Goal: Navigation & Orientation: Find specific page/section

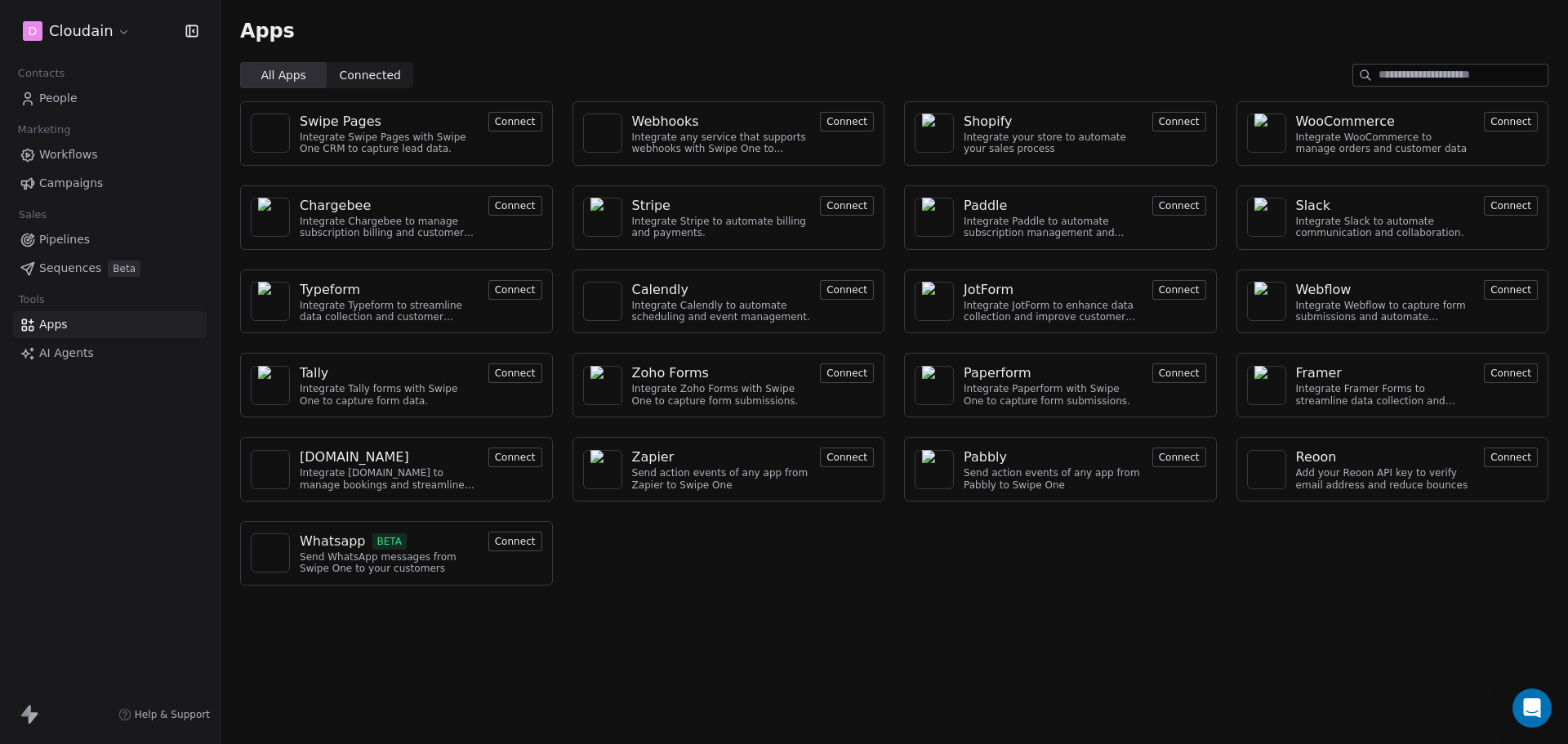
click at [335, 78] on span "Connected Connected" at bounding box center [370, 74] width 87 height 26
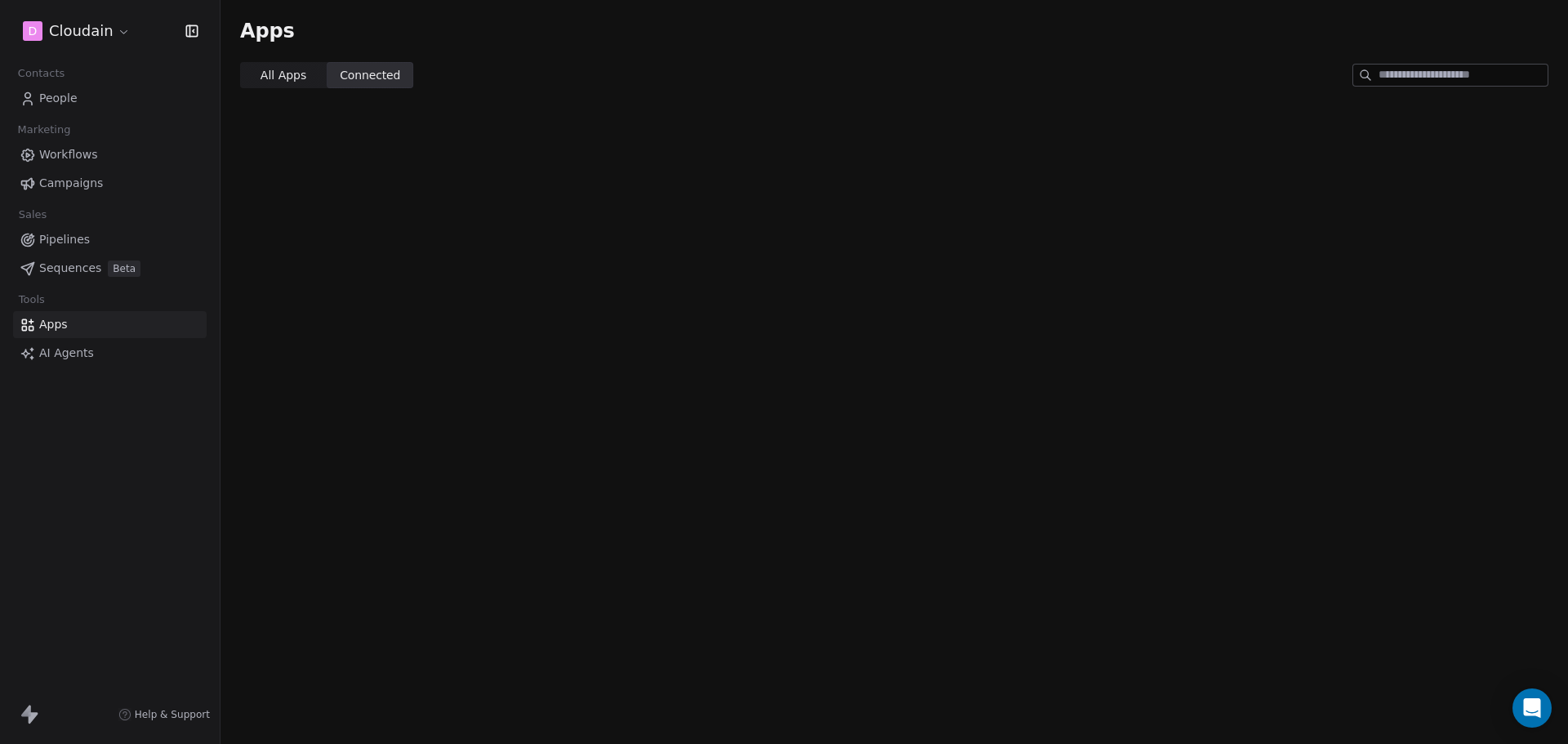
click at [274, 76] on span "All Apps" at bounding box center [283, 75] width 45 height 17
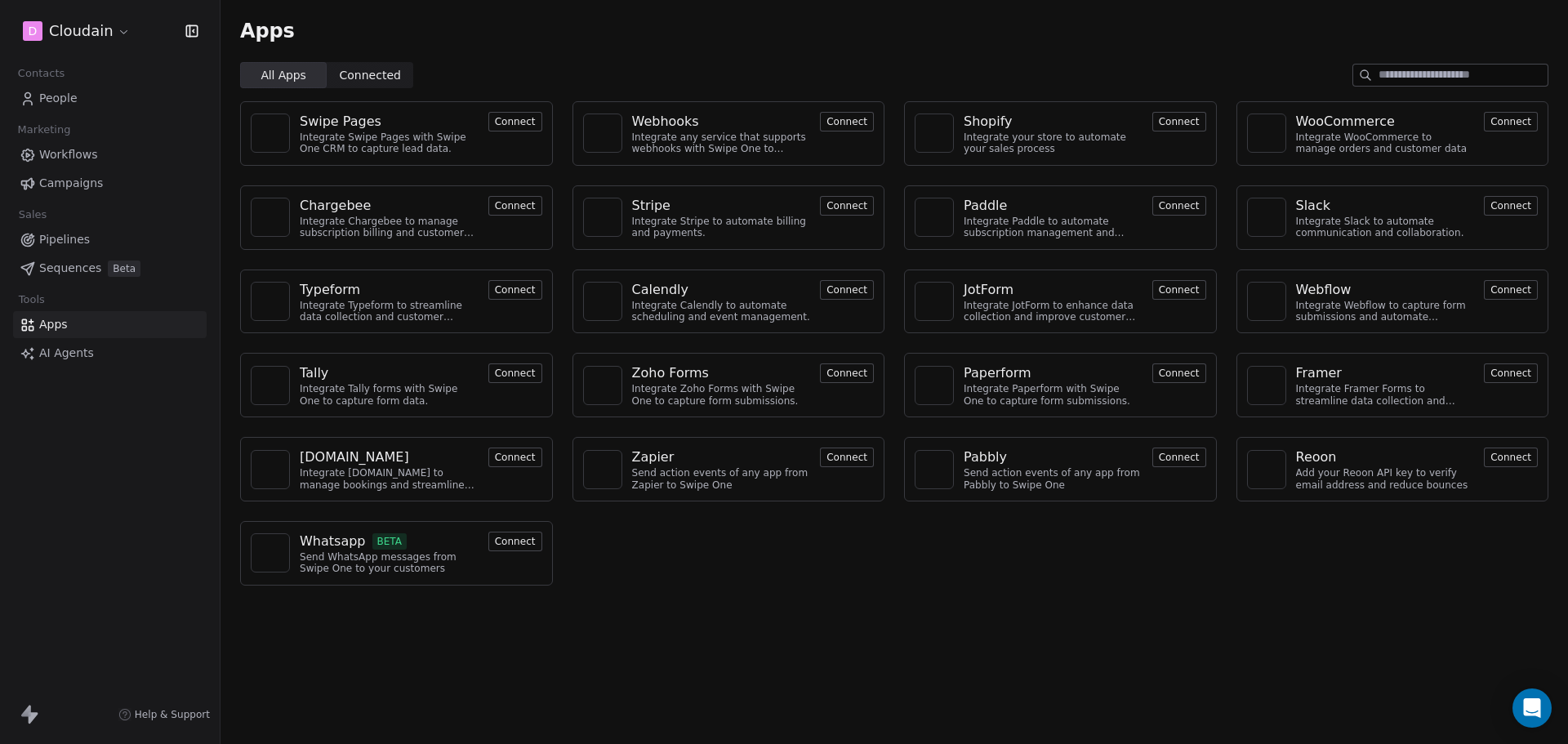
click at [78, 81] on div "Contacts" at bounding box center [110, 73] width 193 height 23
click at [53, 95] on span "People" at bounding box center [59, 99] width 39 height 17
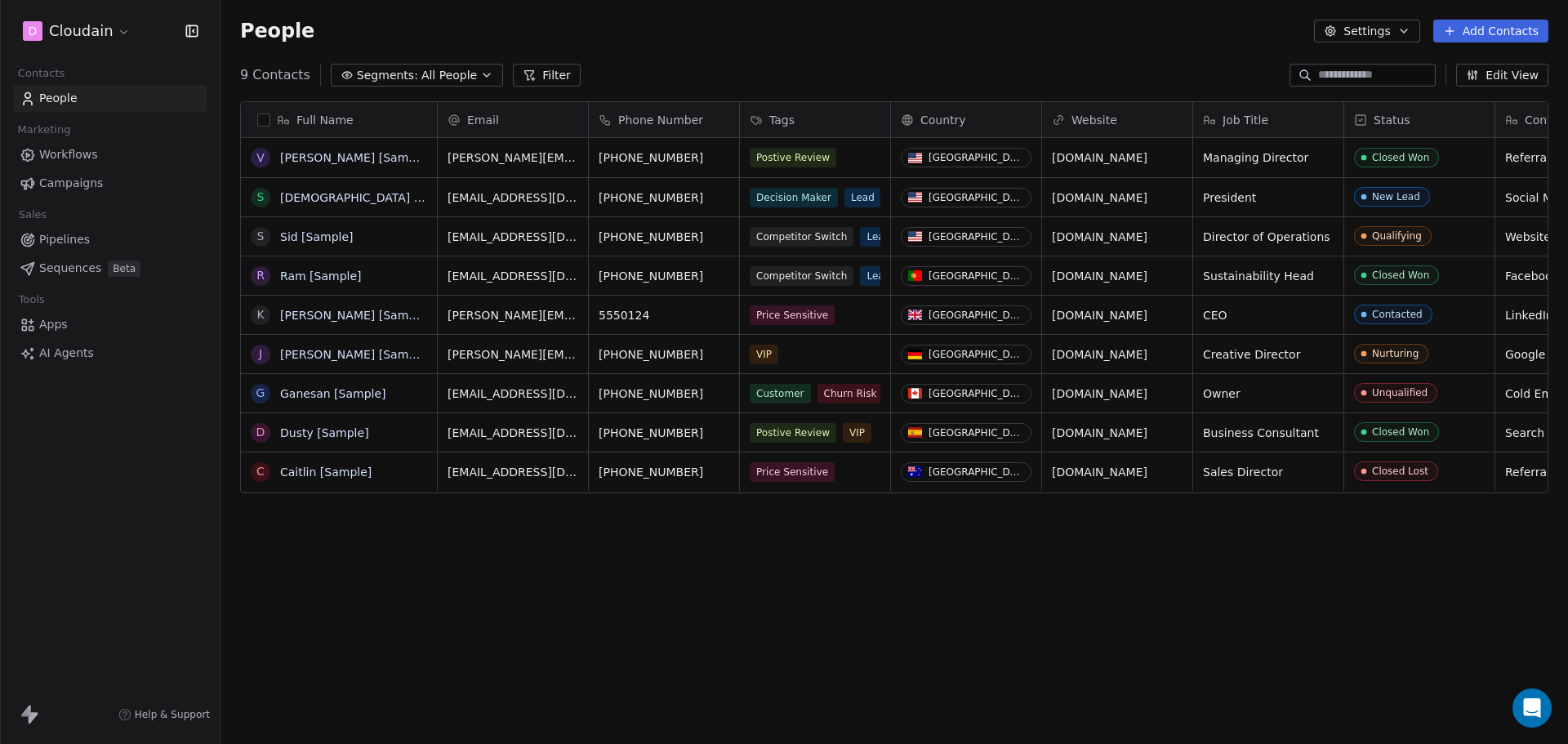
scroll to position [642, 1335]
click at [68, 319] on span "Apps" at bounding box center [54, 325] width 29 height 17
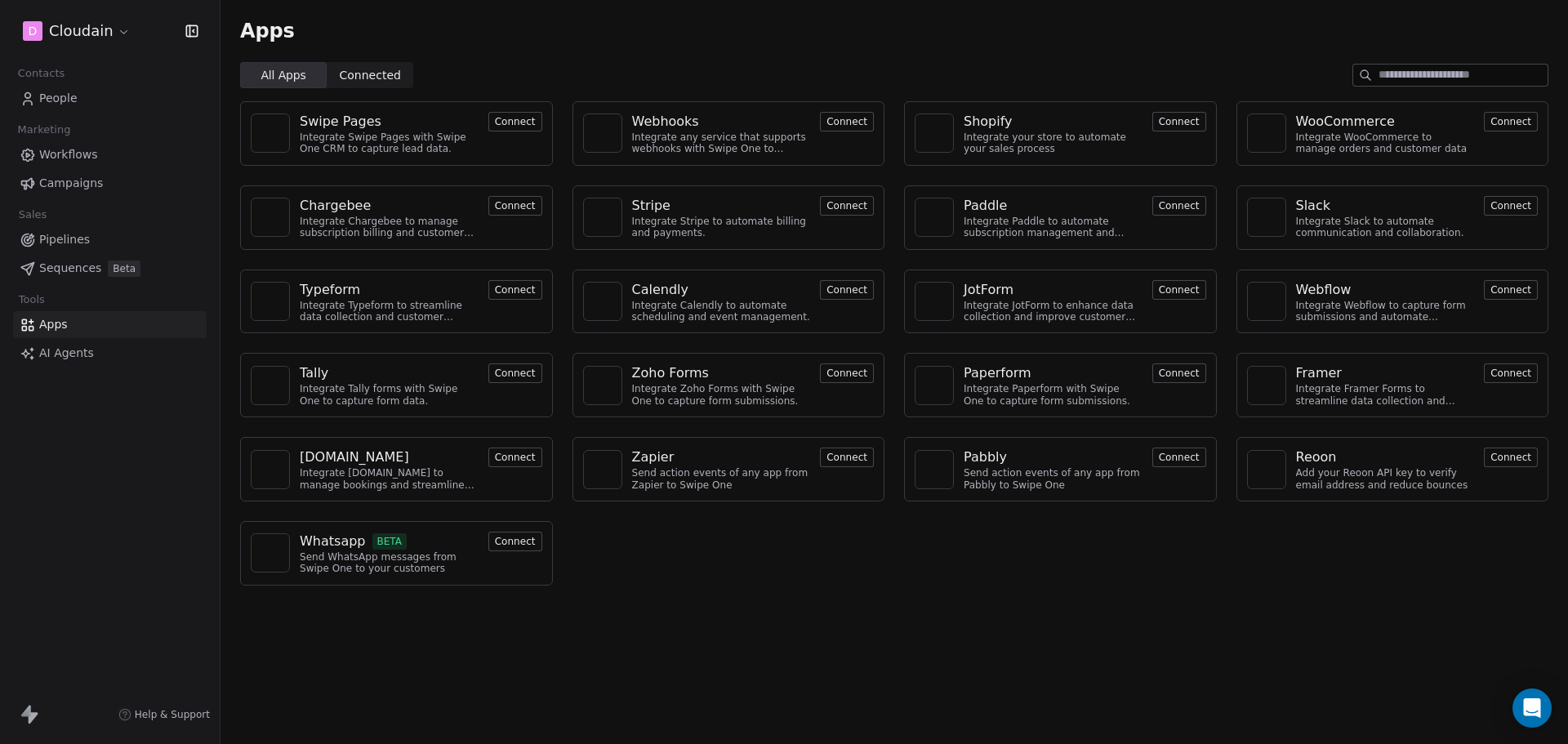
click at [77, 242] on span "Pipelines" at bounding box center [65, 240] width 50 height 17
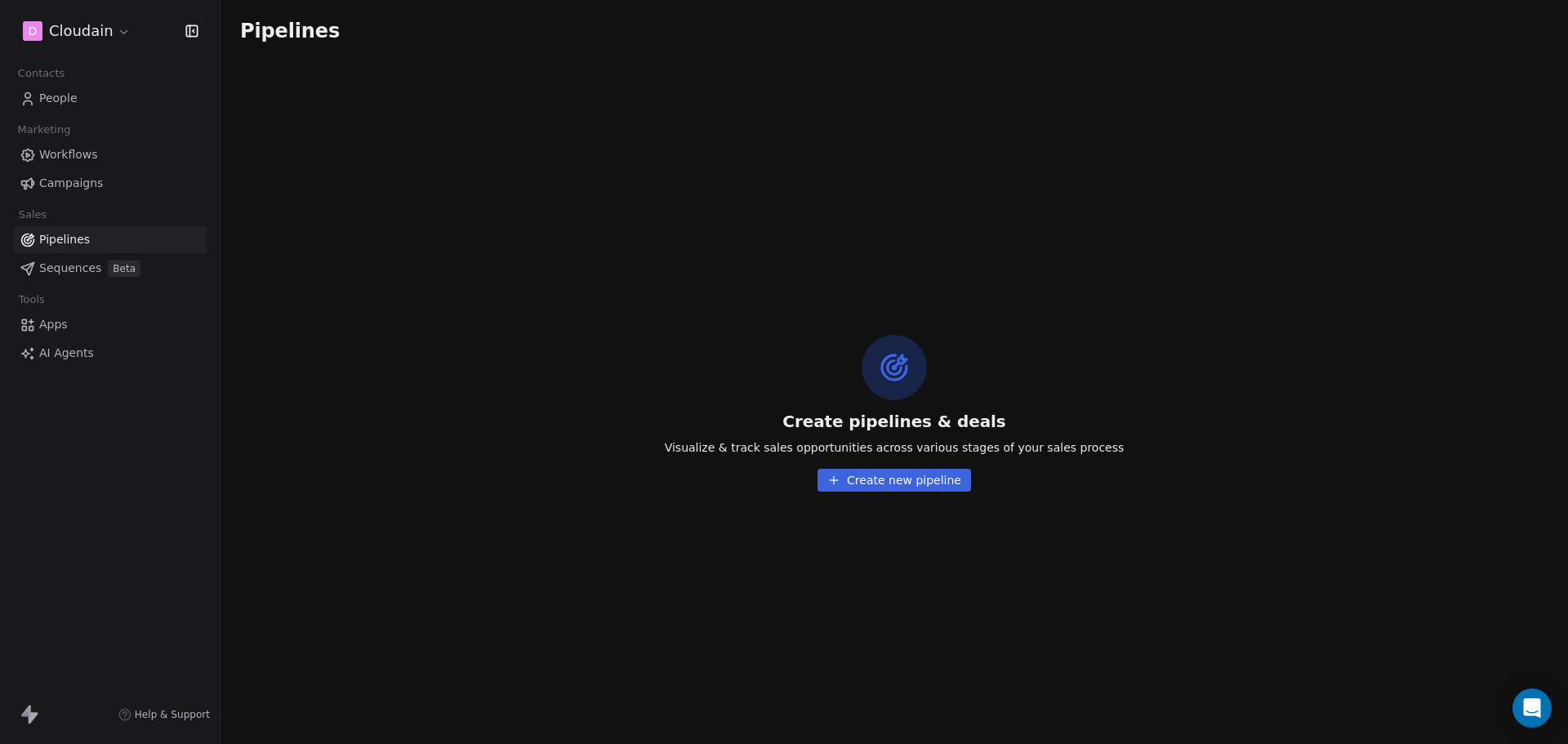
click at [101, 197] on div "Contacts People Marketing Workflows Campaigns Sales Pipelines Sequences Beta To…" at bounding box center [109, 214] width 219 height 304
click at [102, 187] on link "Campaigns" at bounding box center [110, 184] width 193 height 27
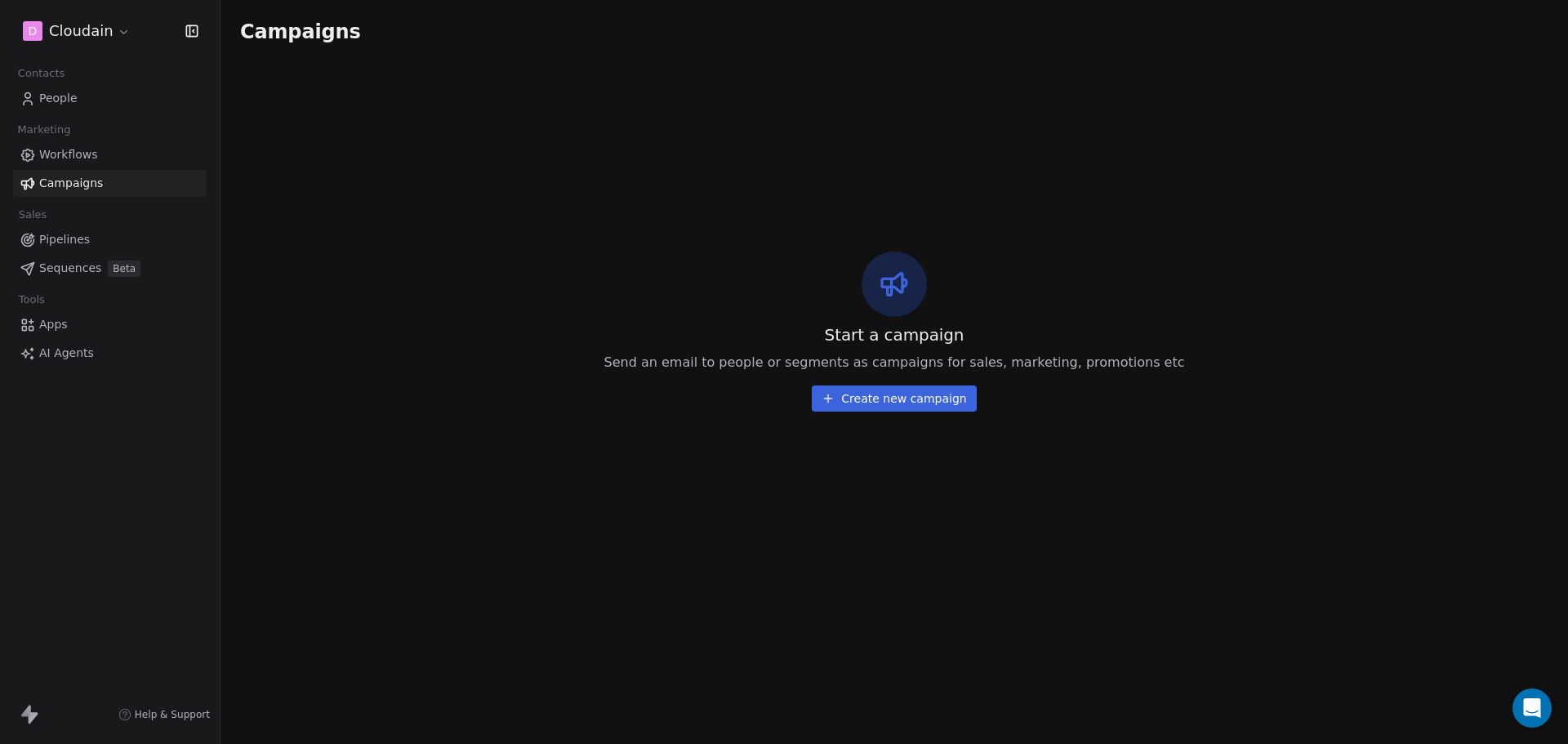
click at [108, 156] on link "Workflows" at bounding box center [110, 155] width 193 height 27
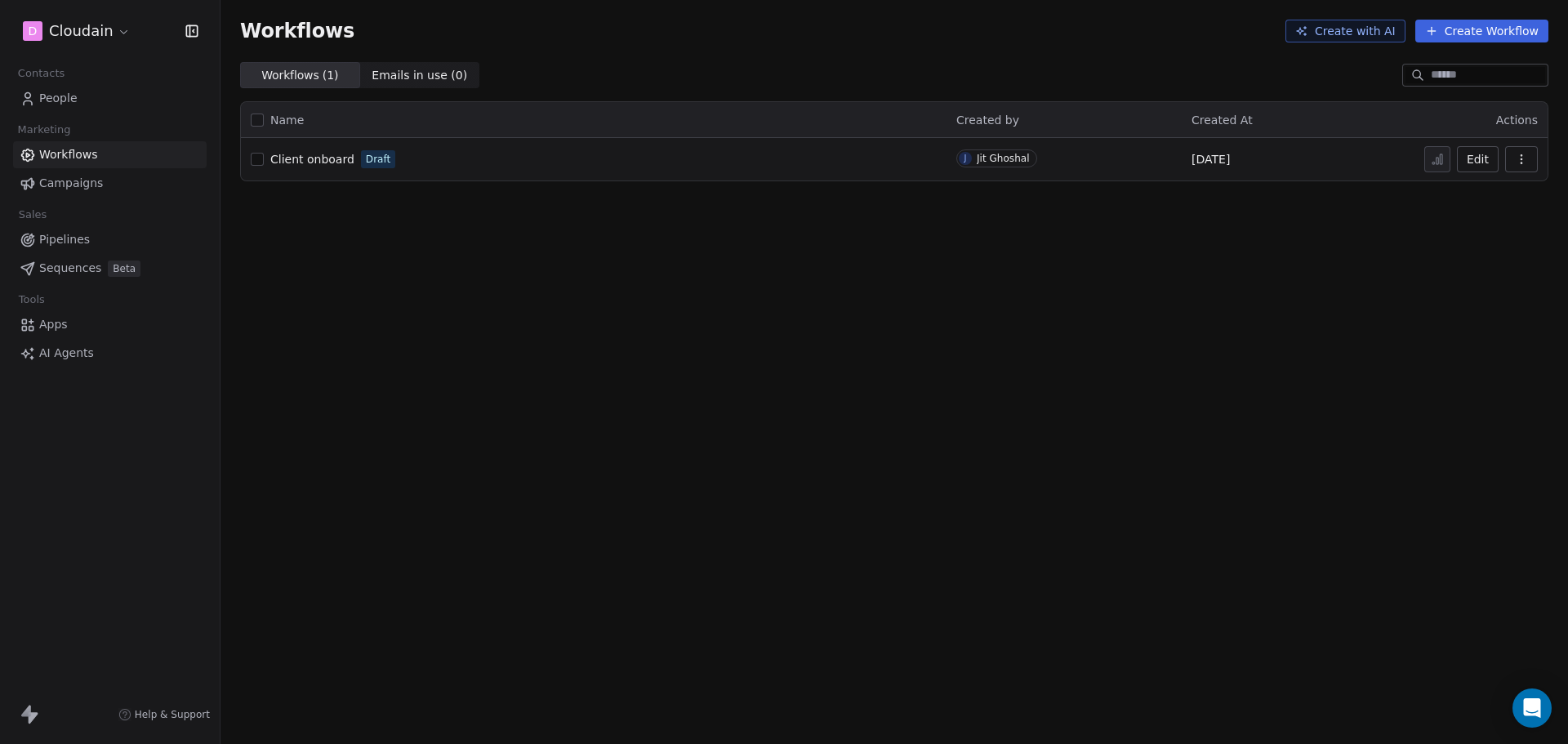
click at [80, 100] on link "People" at bounding box center [110, 99] width 193 height 27
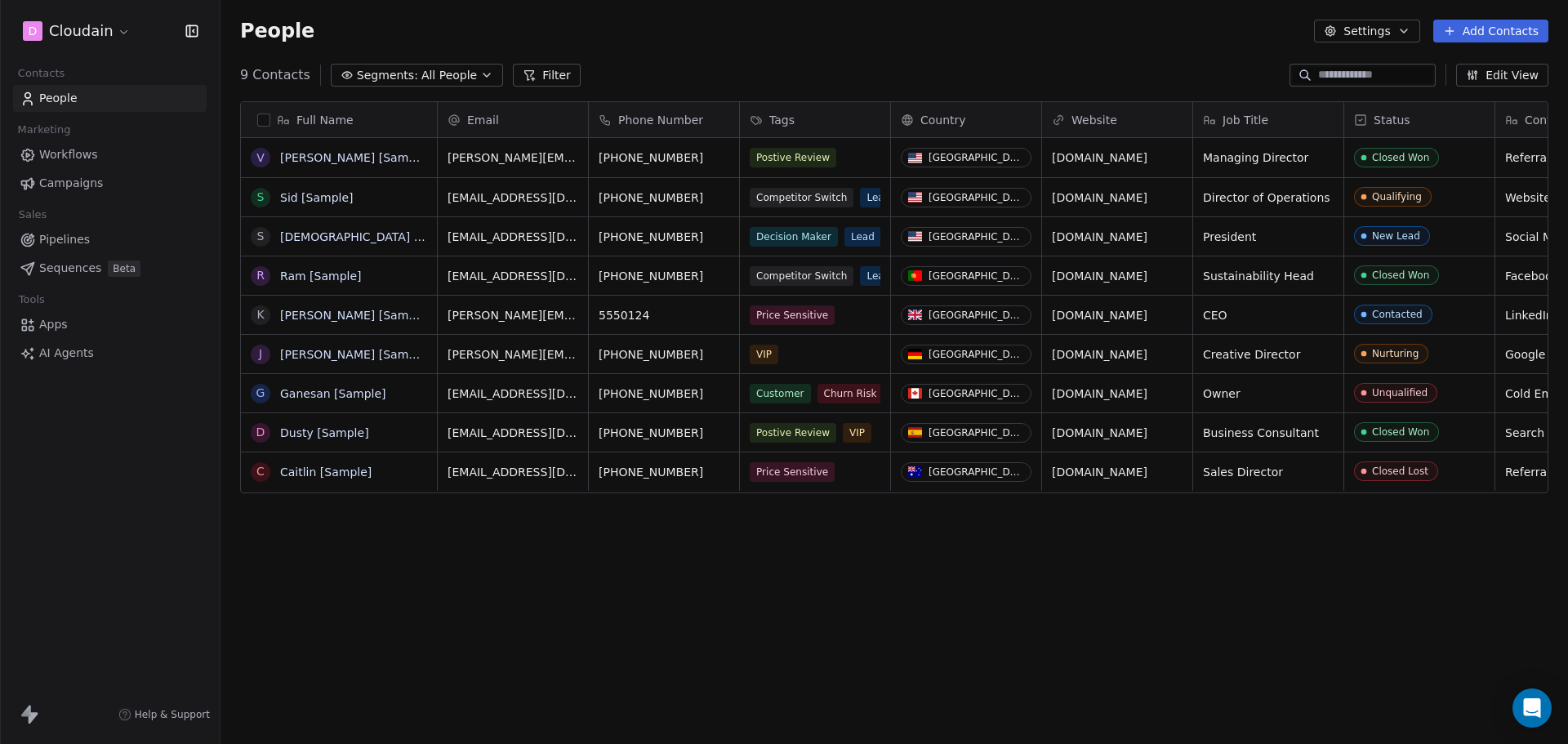
scroll to position [13, 0]
click at [65, 150] on span "Workflows" at bounding box center [69, 155] width 59 height 17
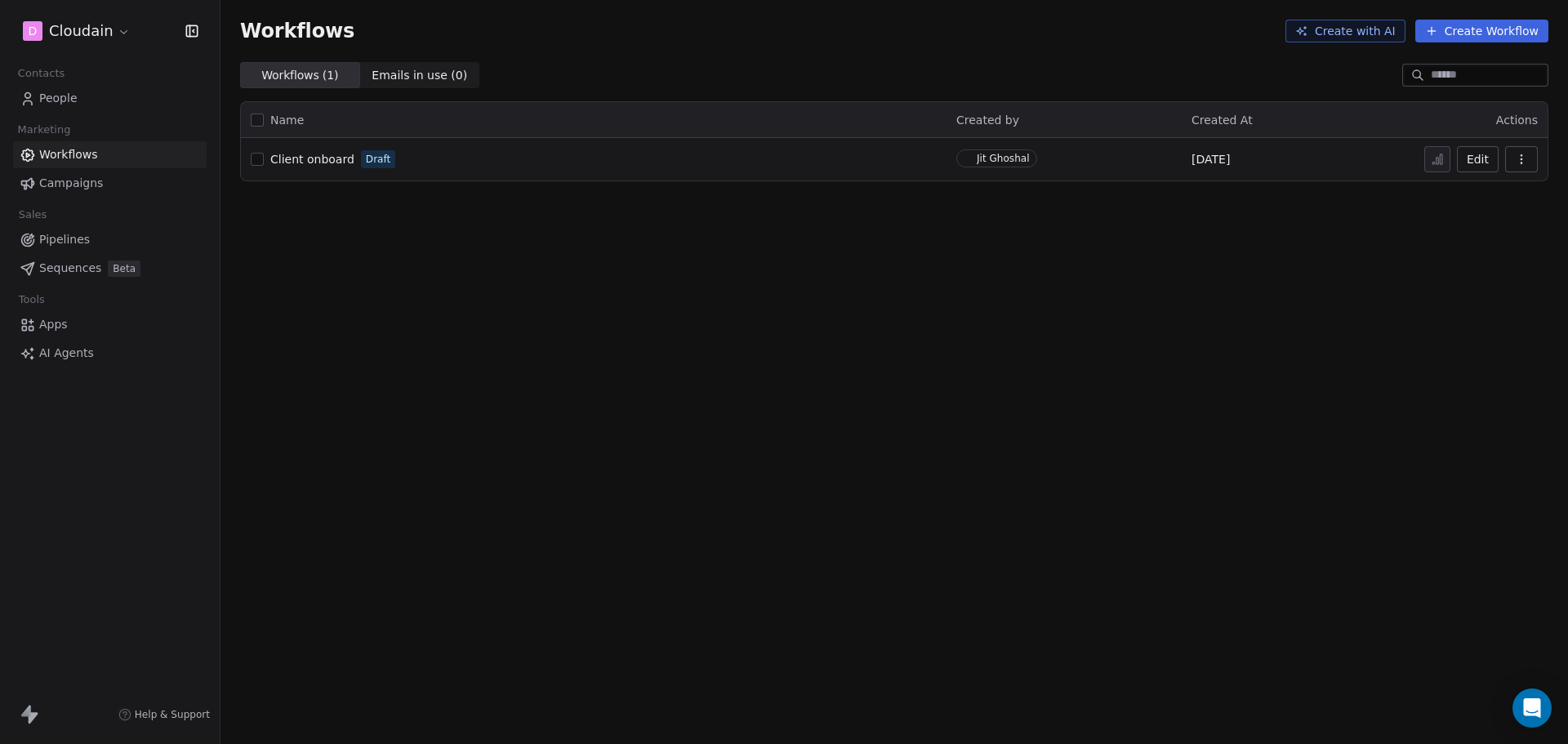
click at [65, 176] on span "Campaigns" at bounding box center [71, 184] width 64 height 17
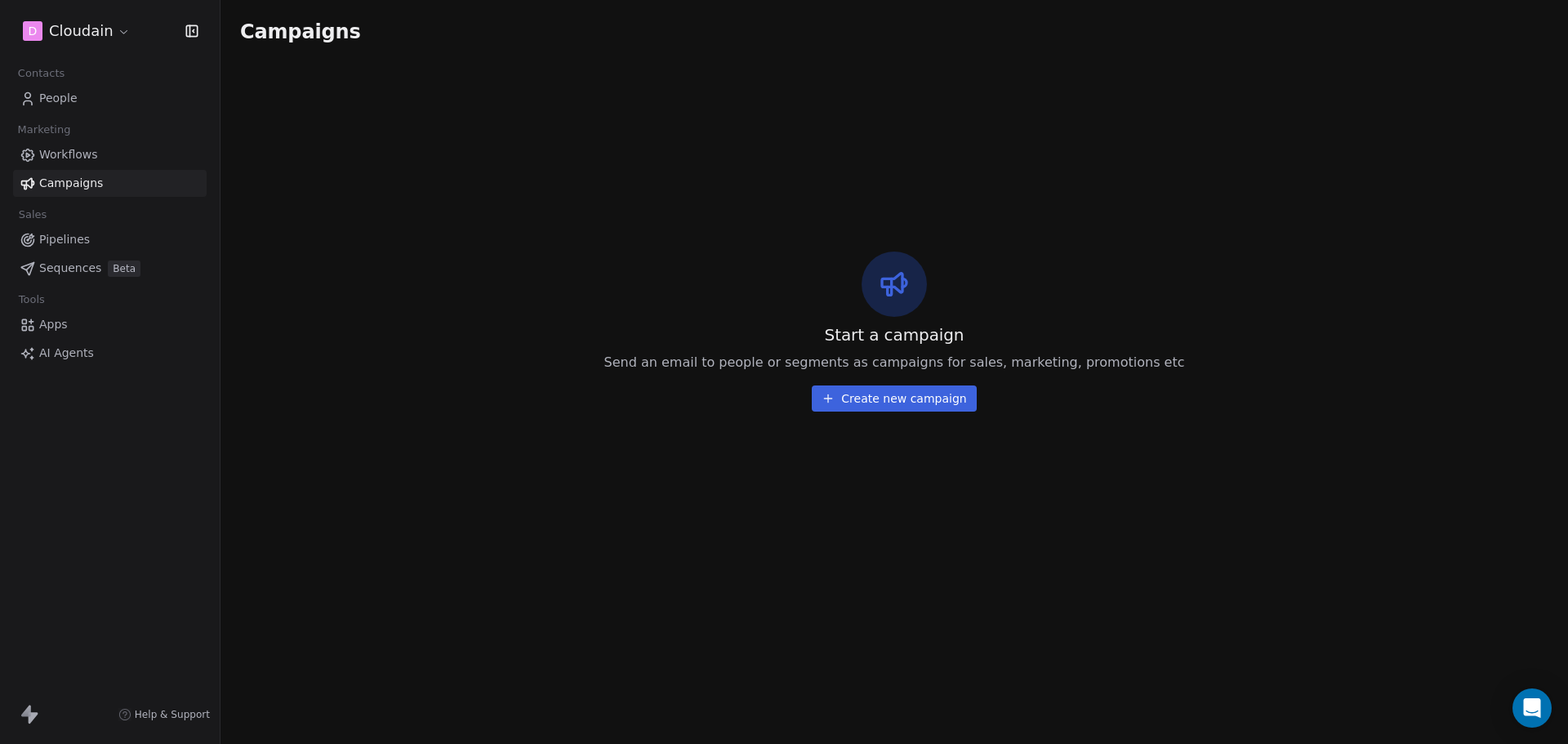
click at [61, 247] on span "Pipelines" at bounding box center [65, 240] width 50 height 17
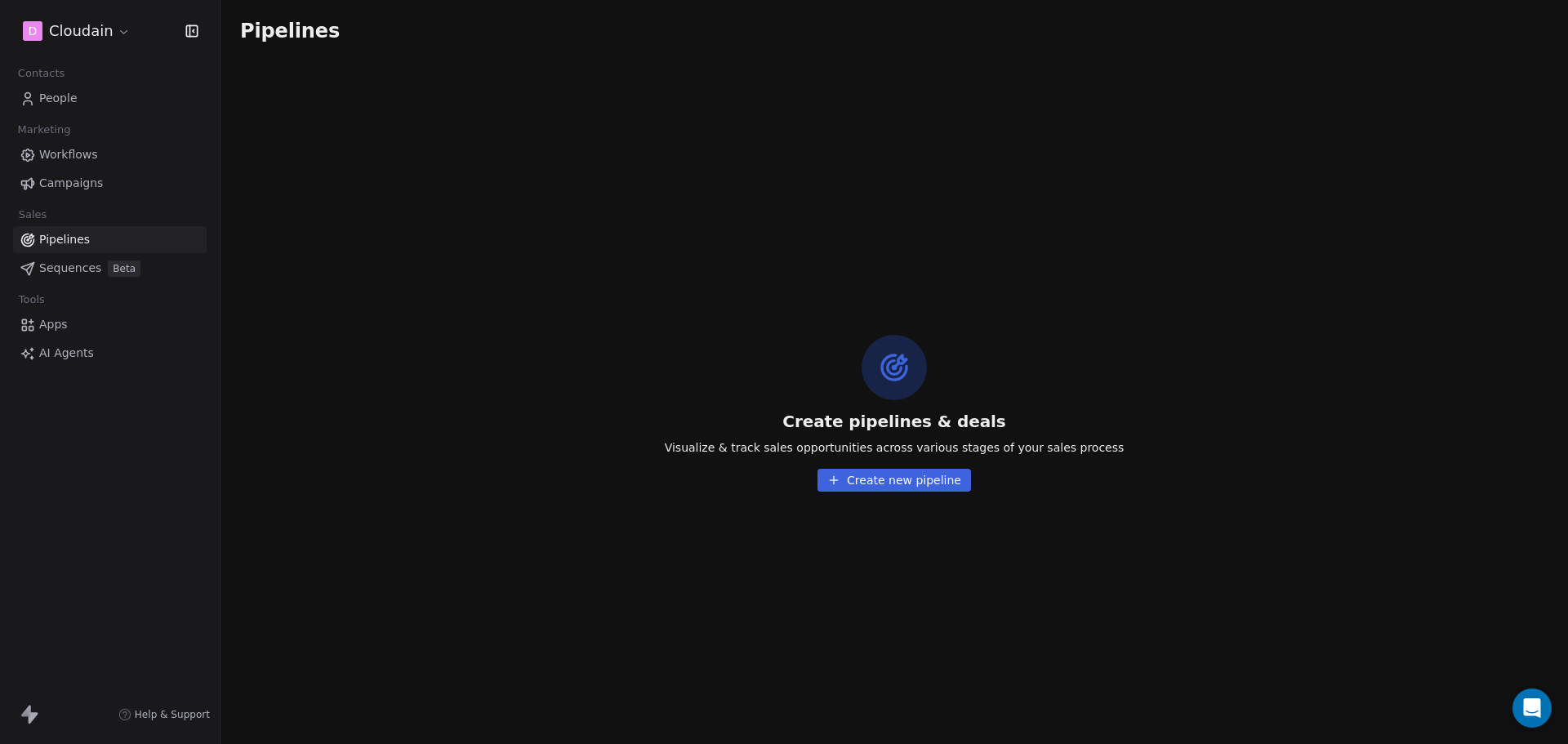
click at [51, 280] on link "Sequences Beta" at bounding box center [110, 269] width 193 height 27
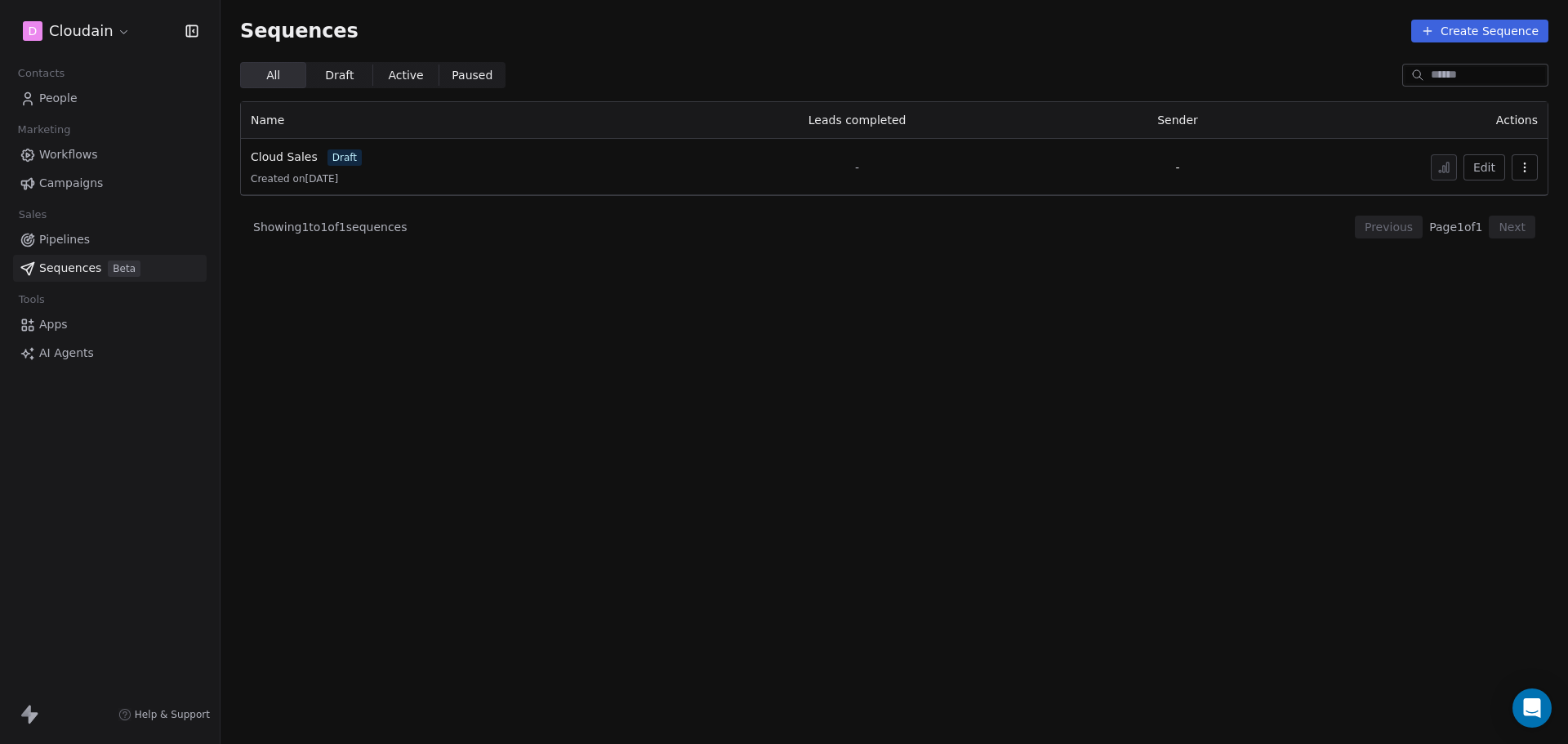
click at [22, 118] on span "Marketing" at bounding box center [43, 129] width 67 height 24
click at [45, 71] on span "Contacts" at bounding box center [41, 72] width 61 height 24
click at [45, 108] on link "People" at bounding box center [110, 99] width 193 height 27
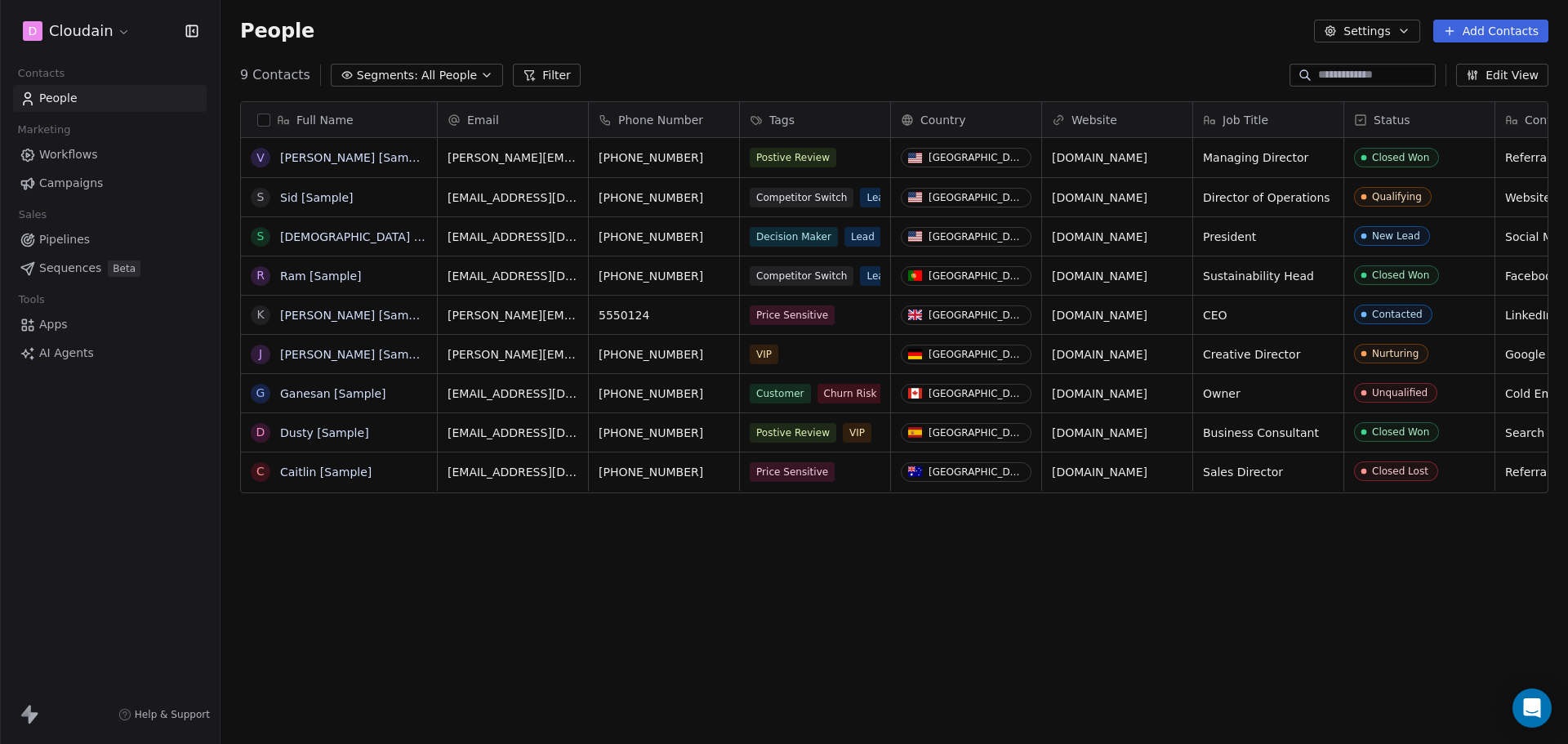
scroll to position [13, 0]
click at [55, 156] on span "Workflows" at bounding box center [69, 155] width 59 height 17
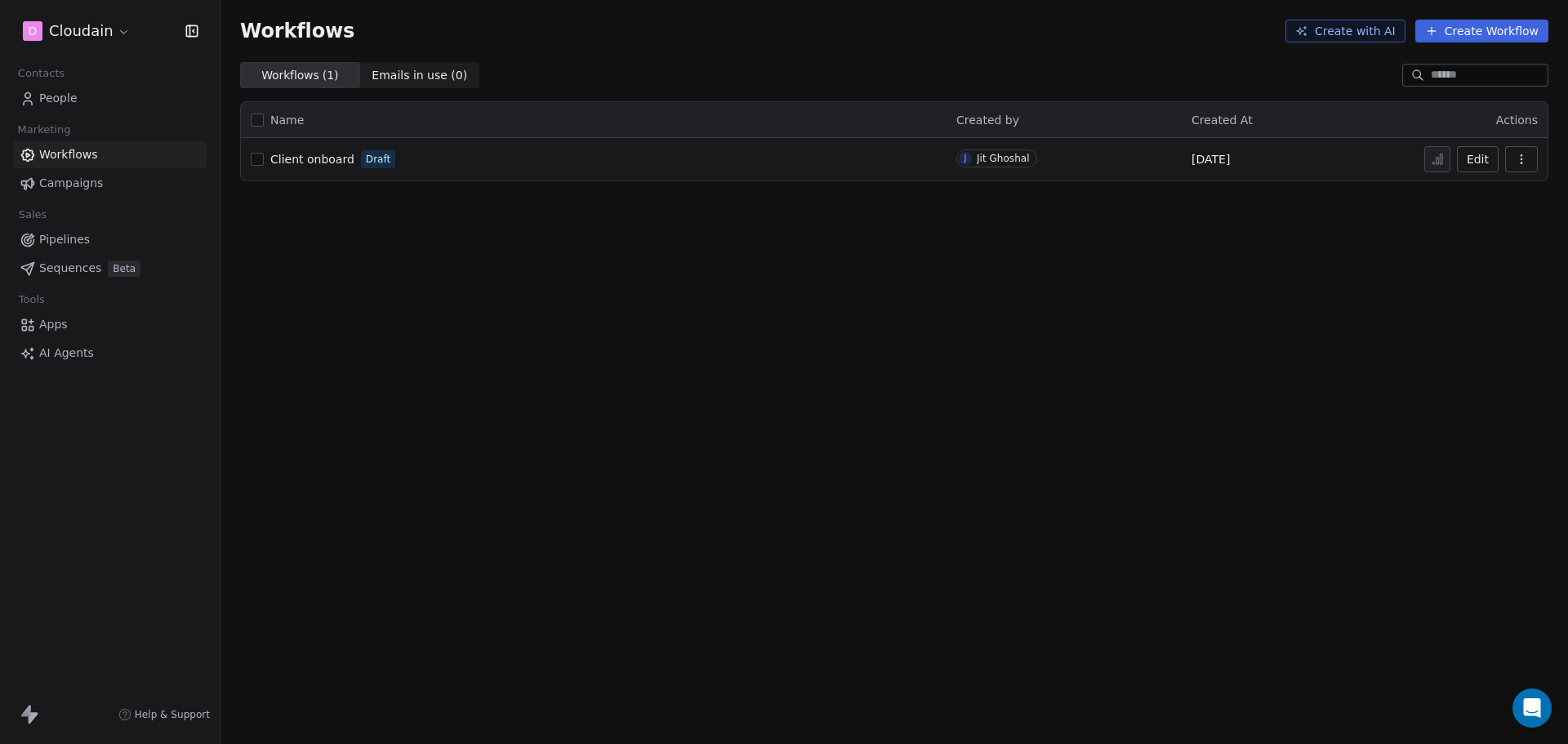
click at [44, 184] on span "Campaigns" at bounding box center [71, 184] width 64 height 17
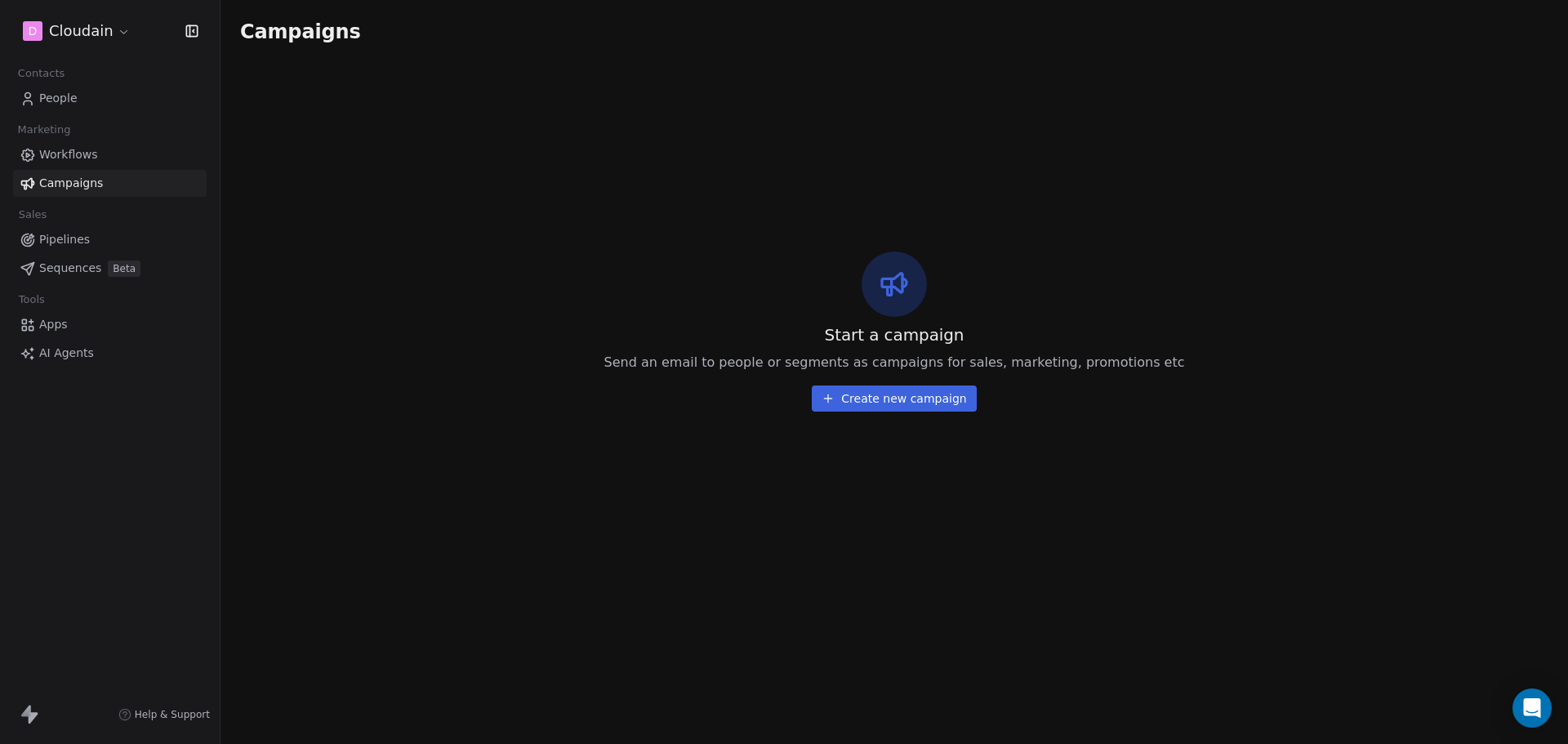
click at [83, 98] on link "People" at bounding box center [110, 99] width 193 height 27
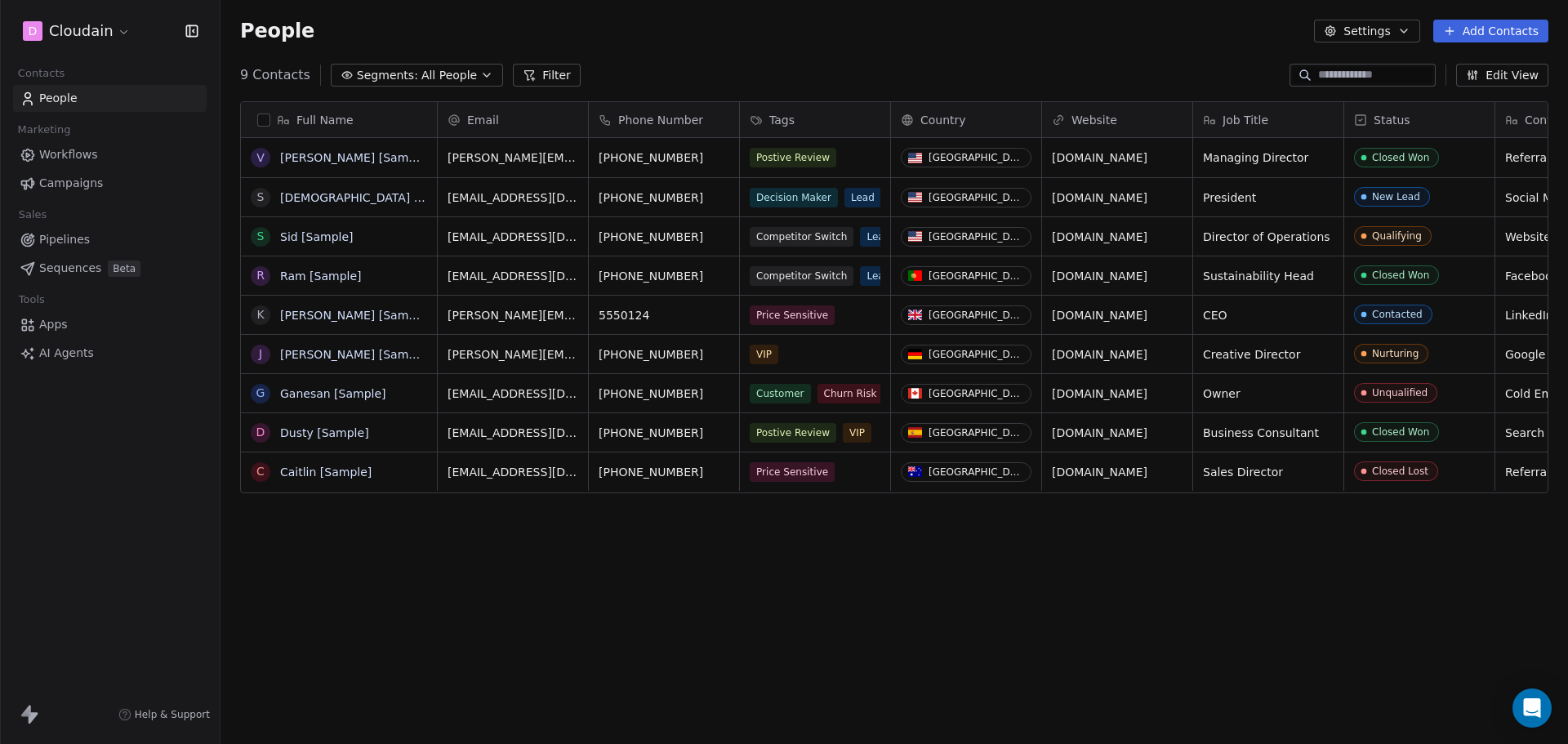
scroll to position [13, 0]
click at [79, 322] on link "Apps" at bounding box center [110, 325] width 193 height 27
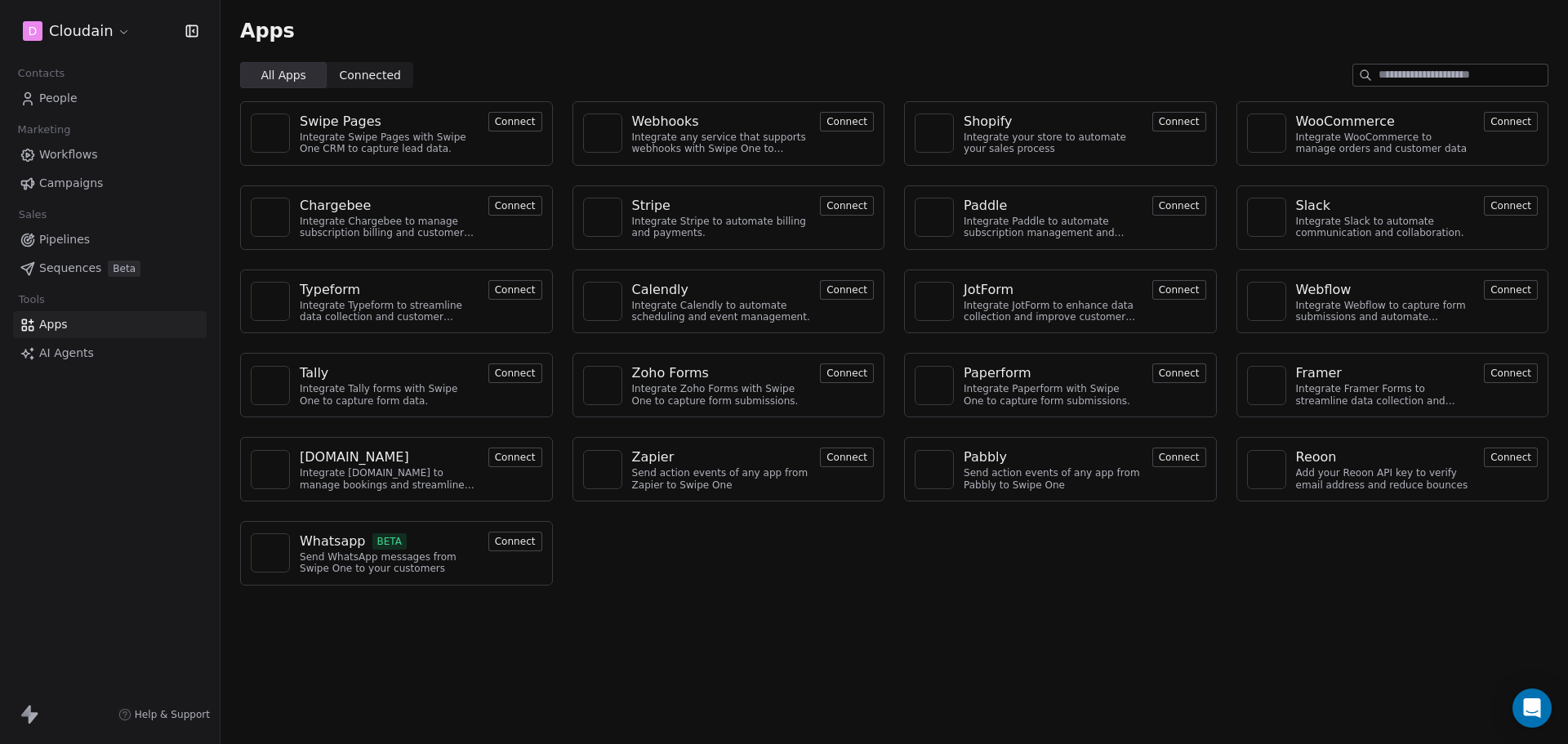
click at [94, 168] on div "Workflows Campaigns" at bounding box center [110, 168] width 193 height 55
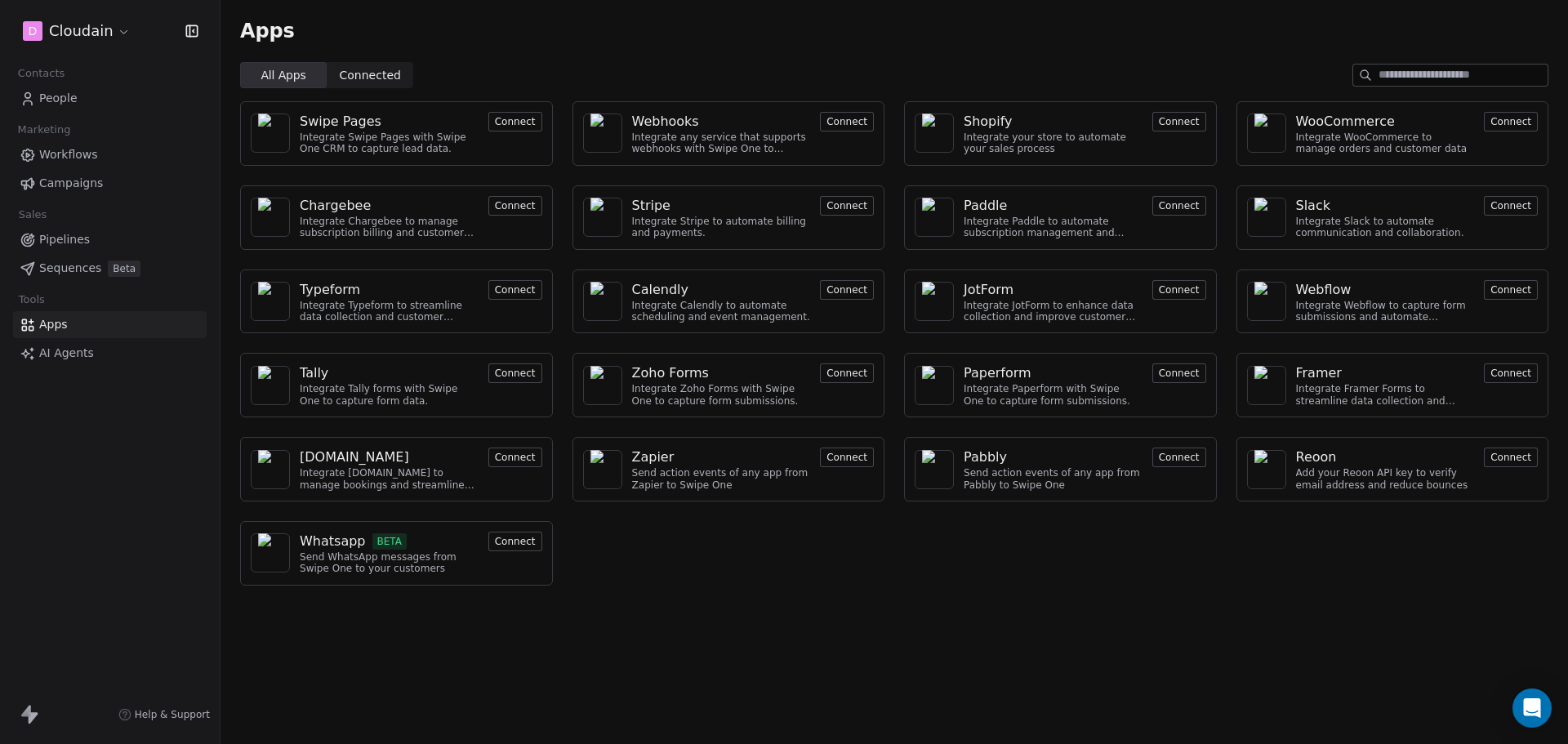
click at [72, 185] on span "Campaigns" at bounding box center [71, 184] width 64 height 17
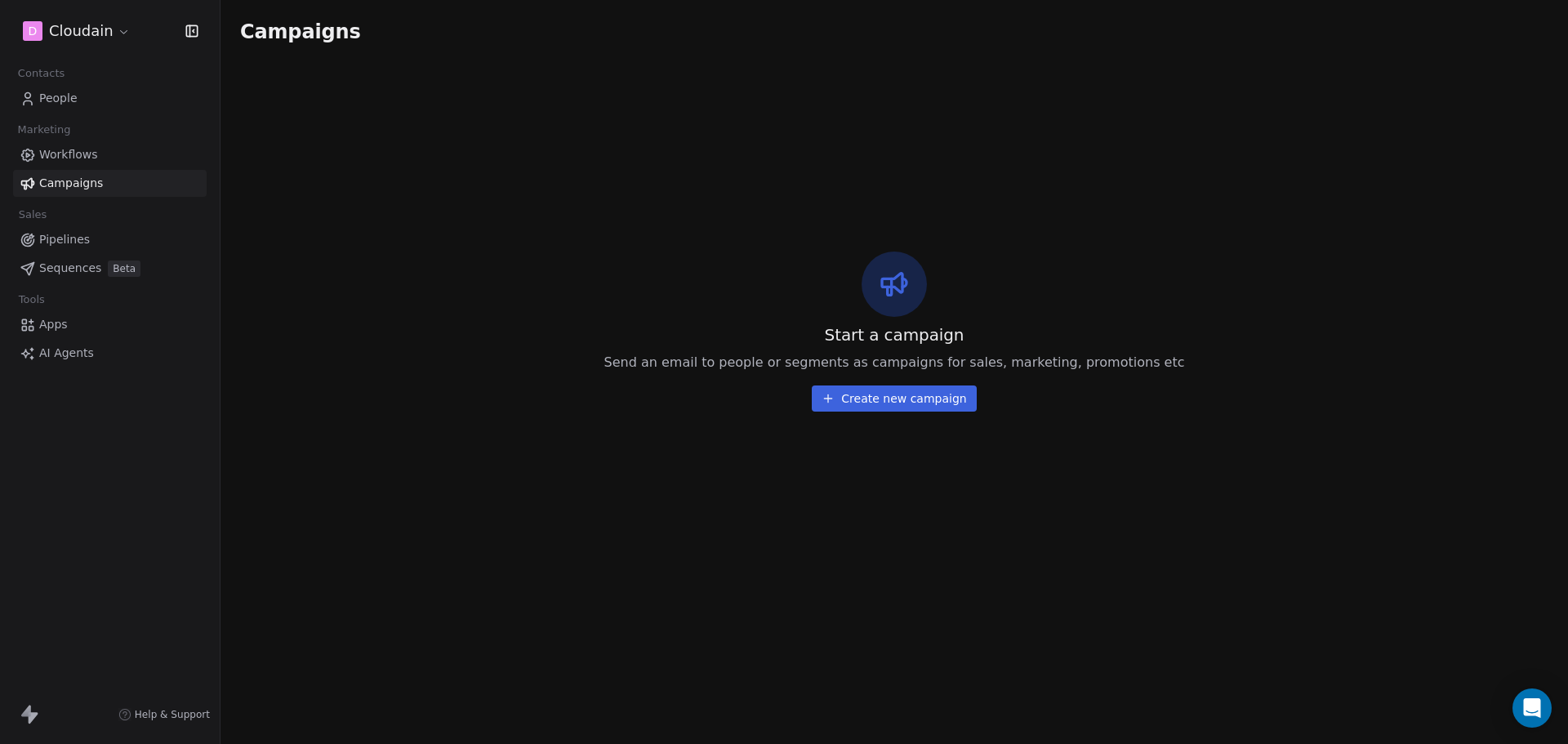
click at [83, 151] on span "Workflows" at bounding box center [69, 155] width 59 height 17
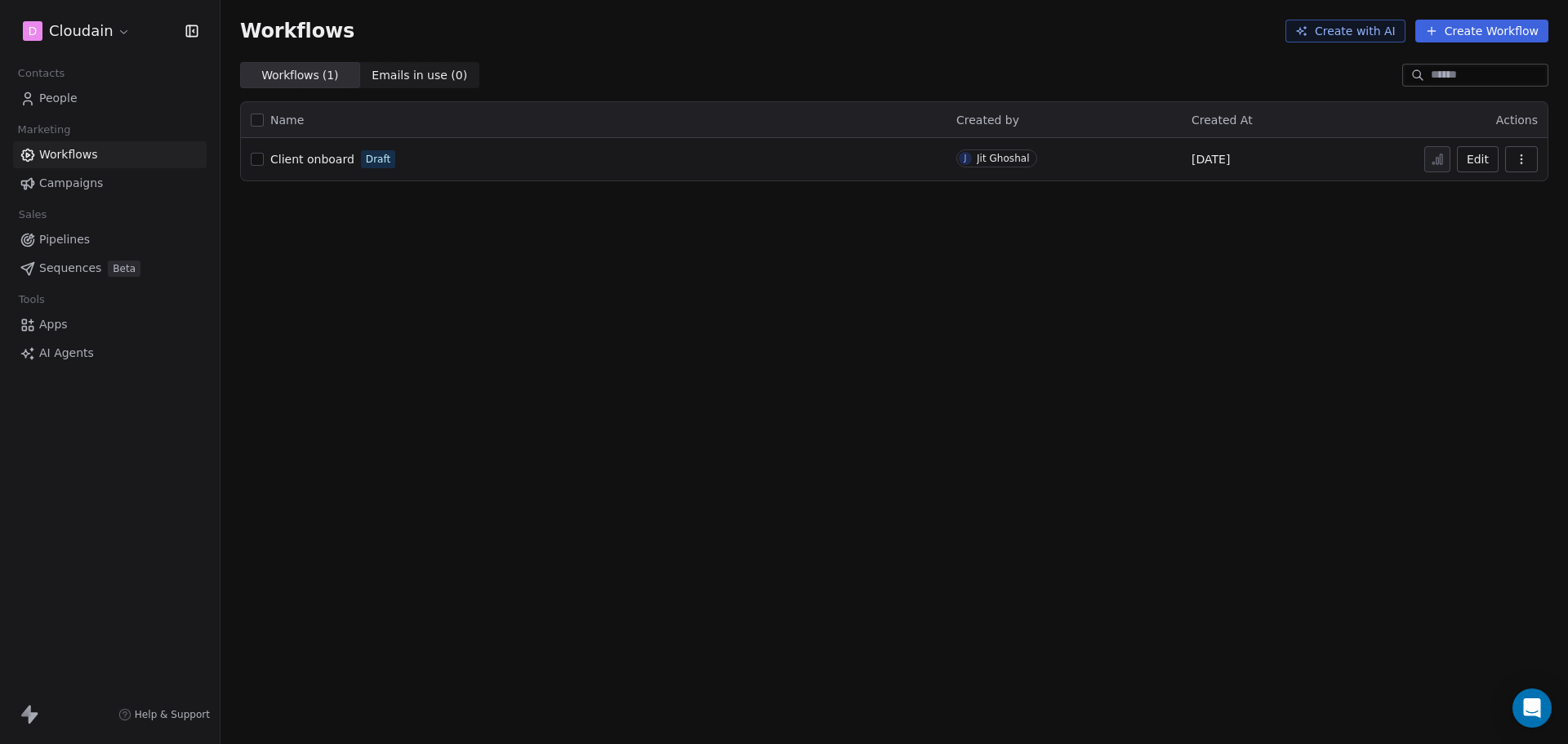
click at [119, 97] on link "People" at bounding box center [110, 99] width 193 height 27
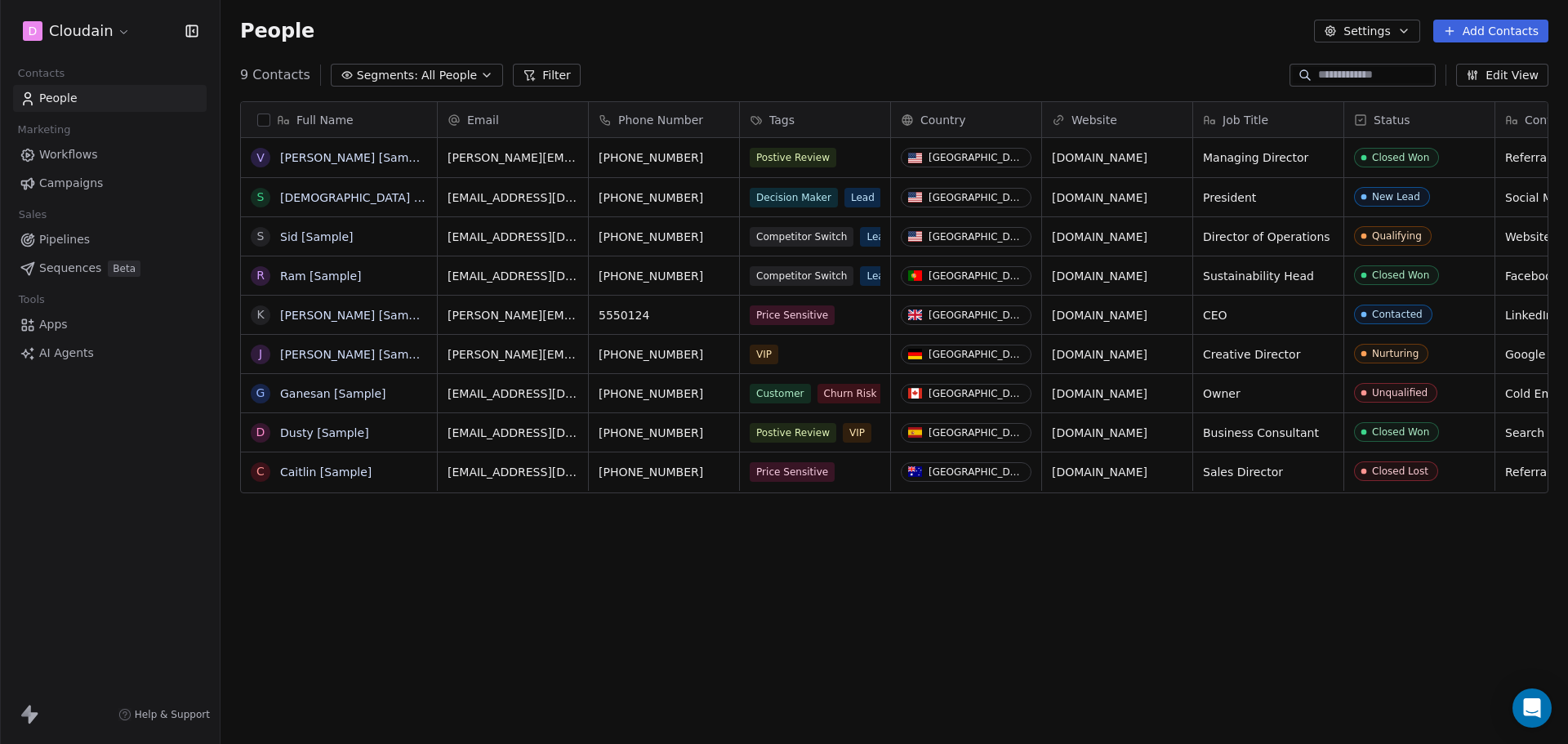
scroll to position [642, 1335]
click at [1379, 28] on button "Settings" at bounding box center [1366, 31] width 105 height 23
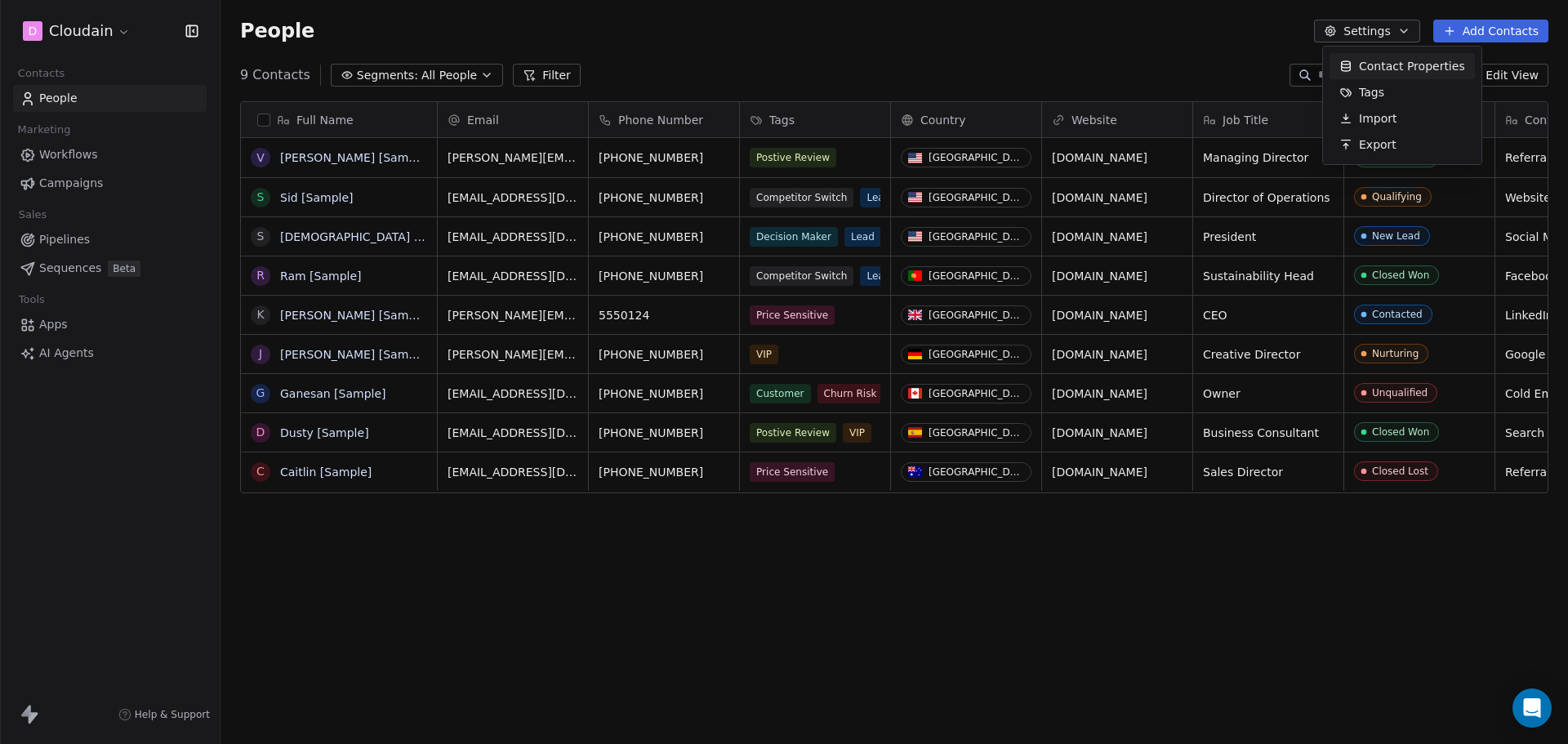
click at [1386, 60] on span "Contact Properties" at bounding box center [1412, 67] width 106 height 17
click at [73, 152] on span "Workflows" at bounding box center [69, 155] width 59 height 17
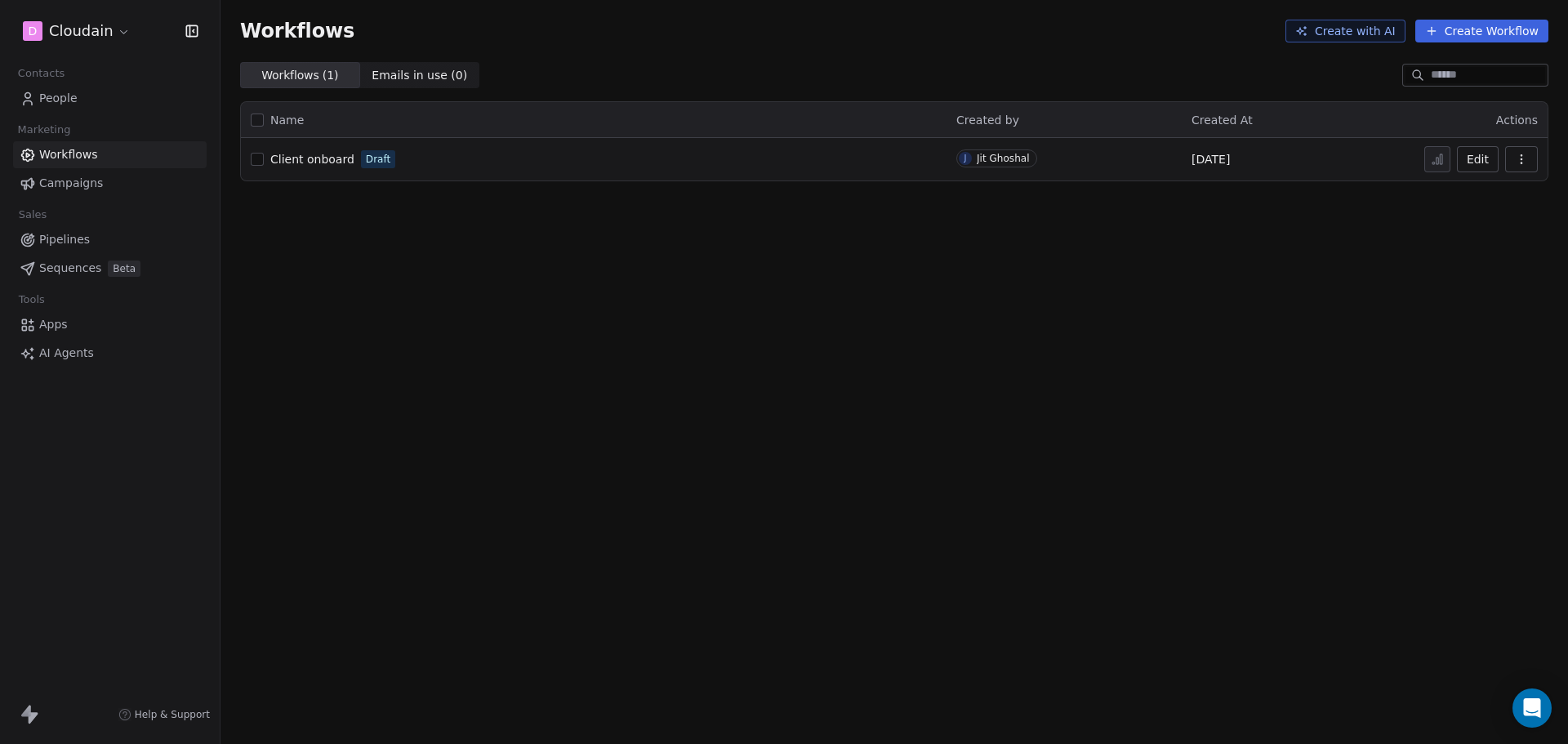
click at [74, 185] on span "Campaigns" at bounding box center [71, 184] width 64 height 17
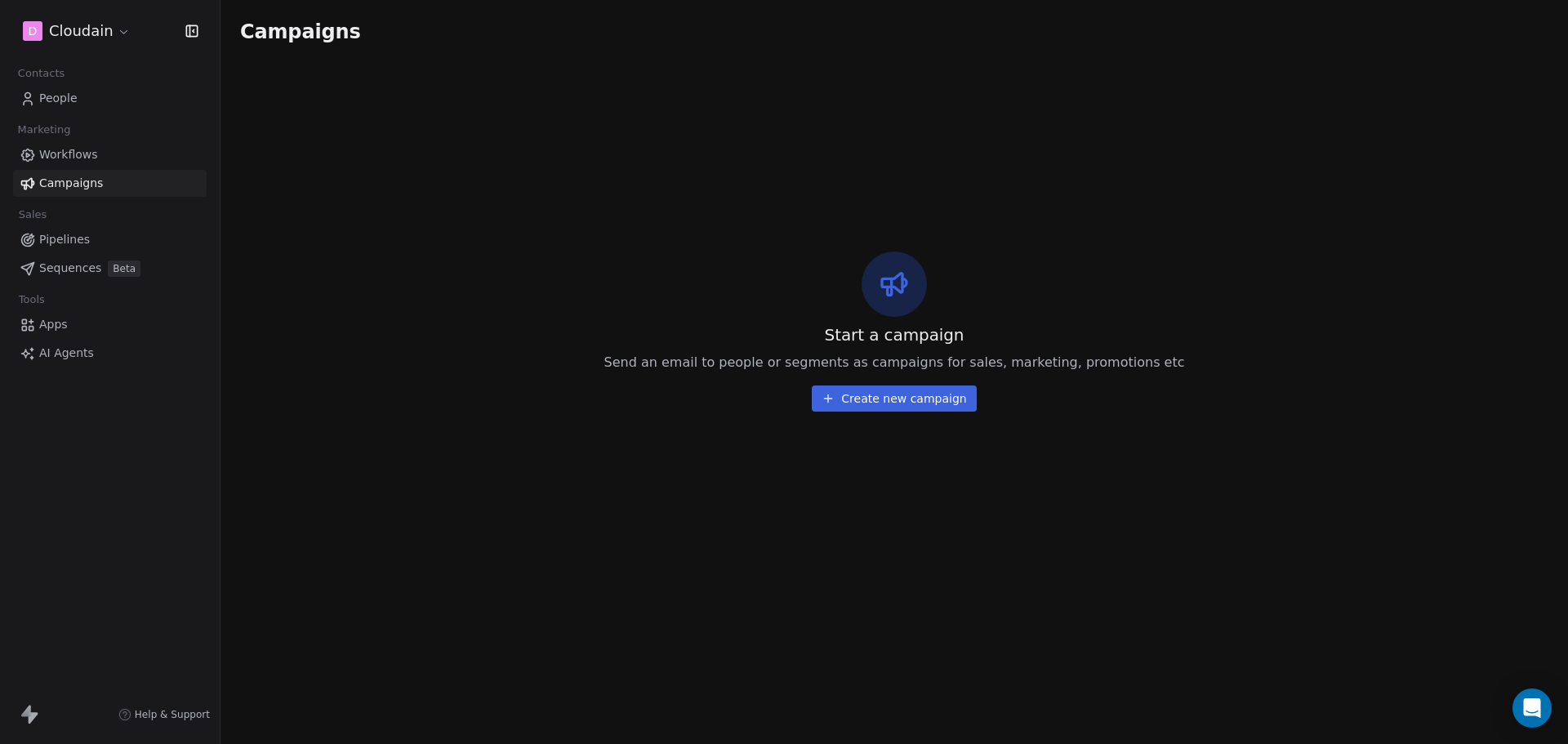
click at [96, 100] on link "People" at bounding box center [110, 99] width 193 height 27
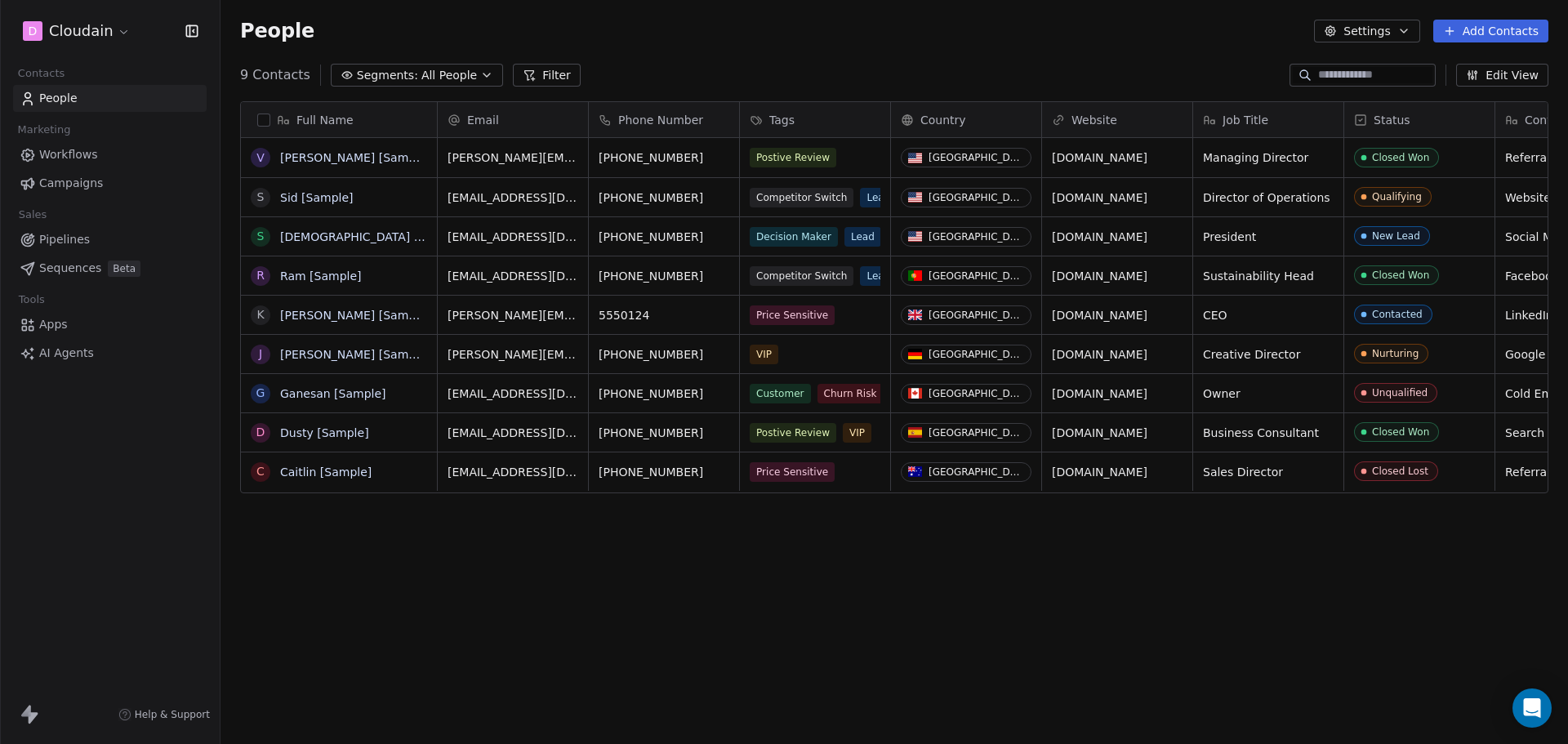
scroll to position [642, 1335]
click at [325, 164] on link "[PERSON_NAME] [Sample]" at bounding box center [356, 157] width 151 height 14
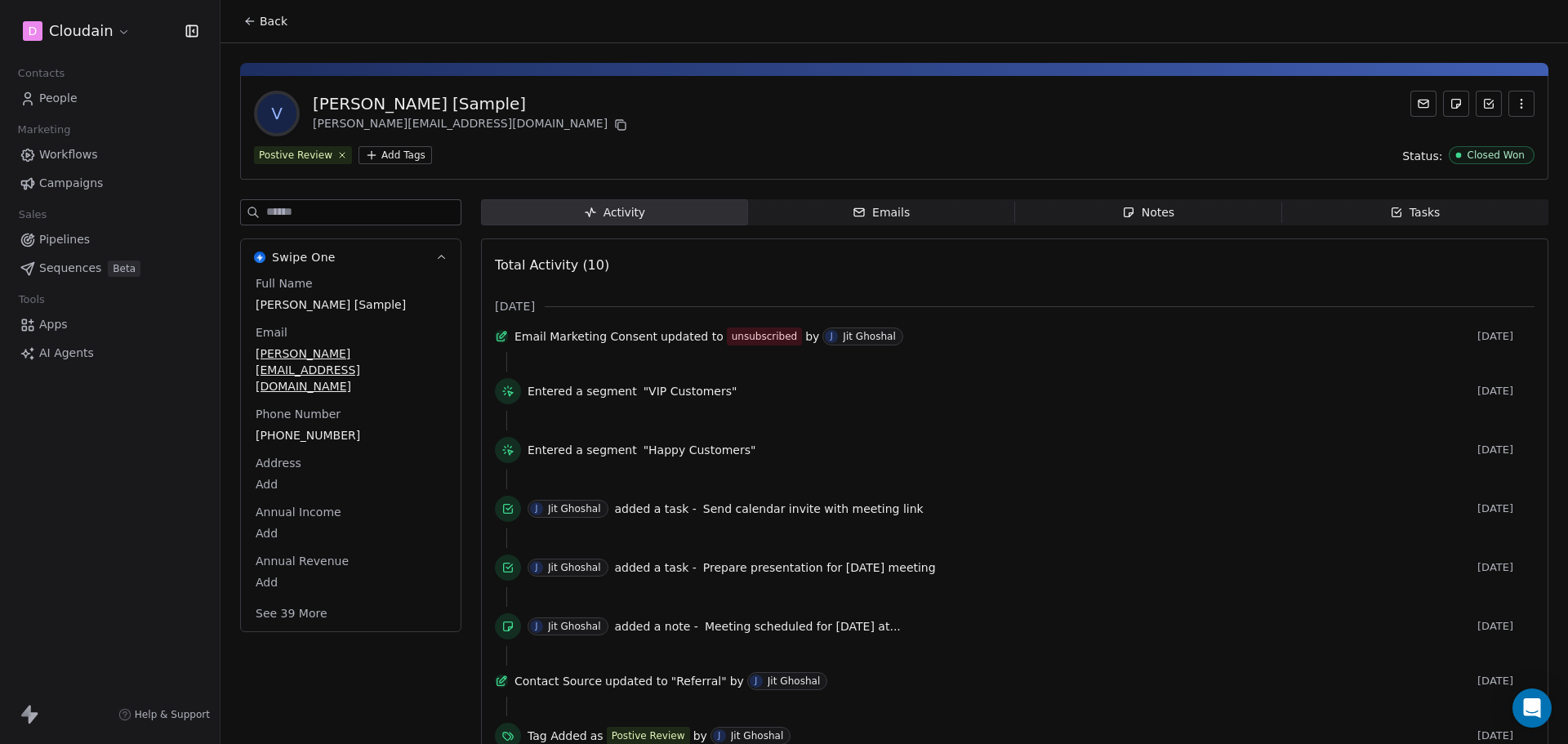
click at [294, 286] on span "Full Name" at bounding box center [284, 283] width 64 height 16
click at [296, 305] on span "[PERSON_NAME] [Sample]" at bounding box center [351, 304] width 190 height 16
click at [299, 346] on div "Email [PERSON_NAME][EMAIL_ADDRESS][DOMAIN_NAME]" at bounding box center [351, 361] width 197 height 72
click at [297, 363] on span "[PERSON_NAME][EMAIL_ADDRESS][DOMAIN_NAME]" at bounding box center [351, 371] width 190 height 49
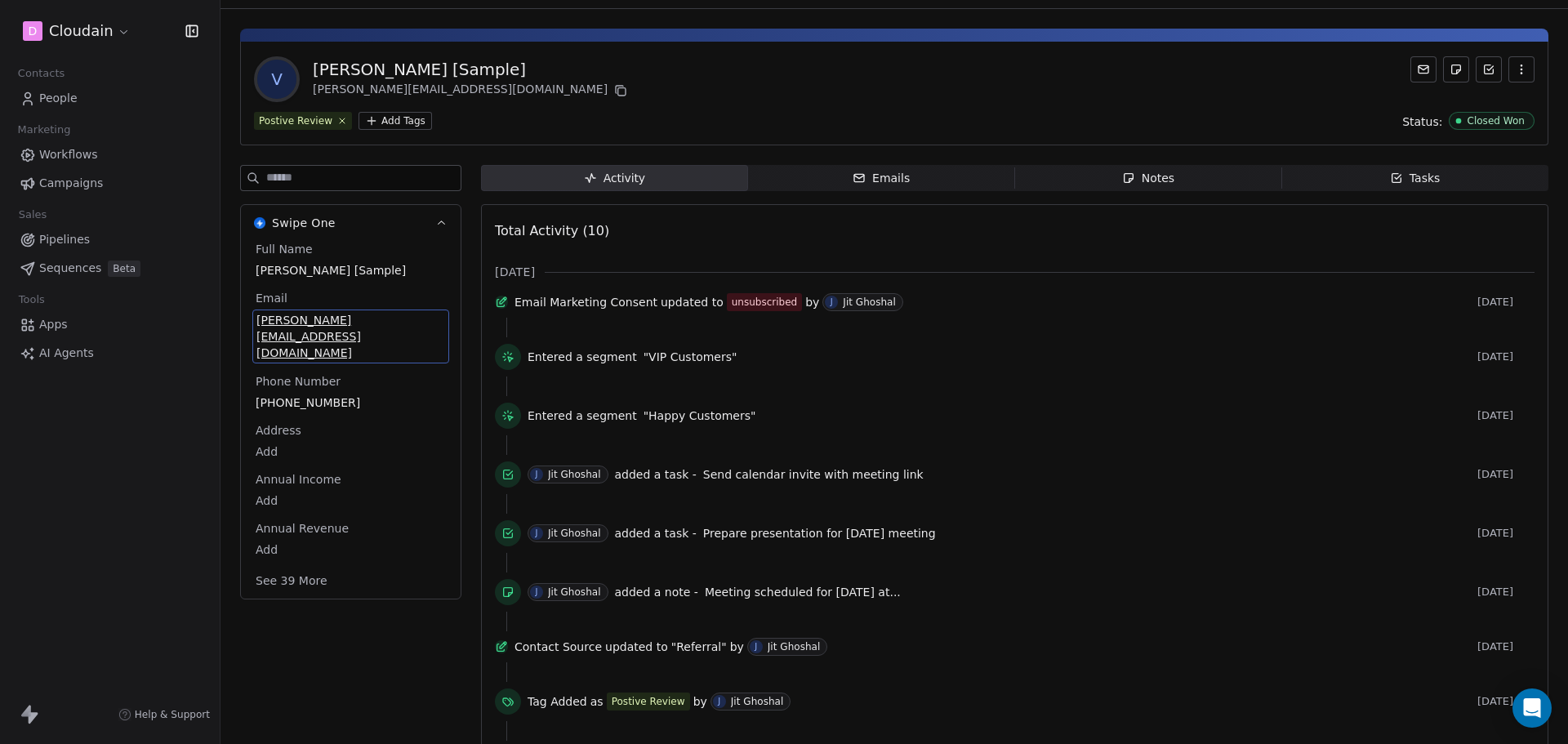
click at [288, 404] on div "Full Name [PERSON_NAME] [Sample] Email [PERSON_NAME][EMAIL_ADDRESS][DOMAIN_NAME…" at bounding box center [351, 416] width 197 height 352
click at [283, 472] on div "Annual Income Add" at bounding box center [351, 491] width 197 height 40
click at [288, 520] on html "D Cloudain Contacts People Marketing Workflows Campaigns Sales Pipelines Sequen…" at bounding box center [784, 372] width 1568 height 744
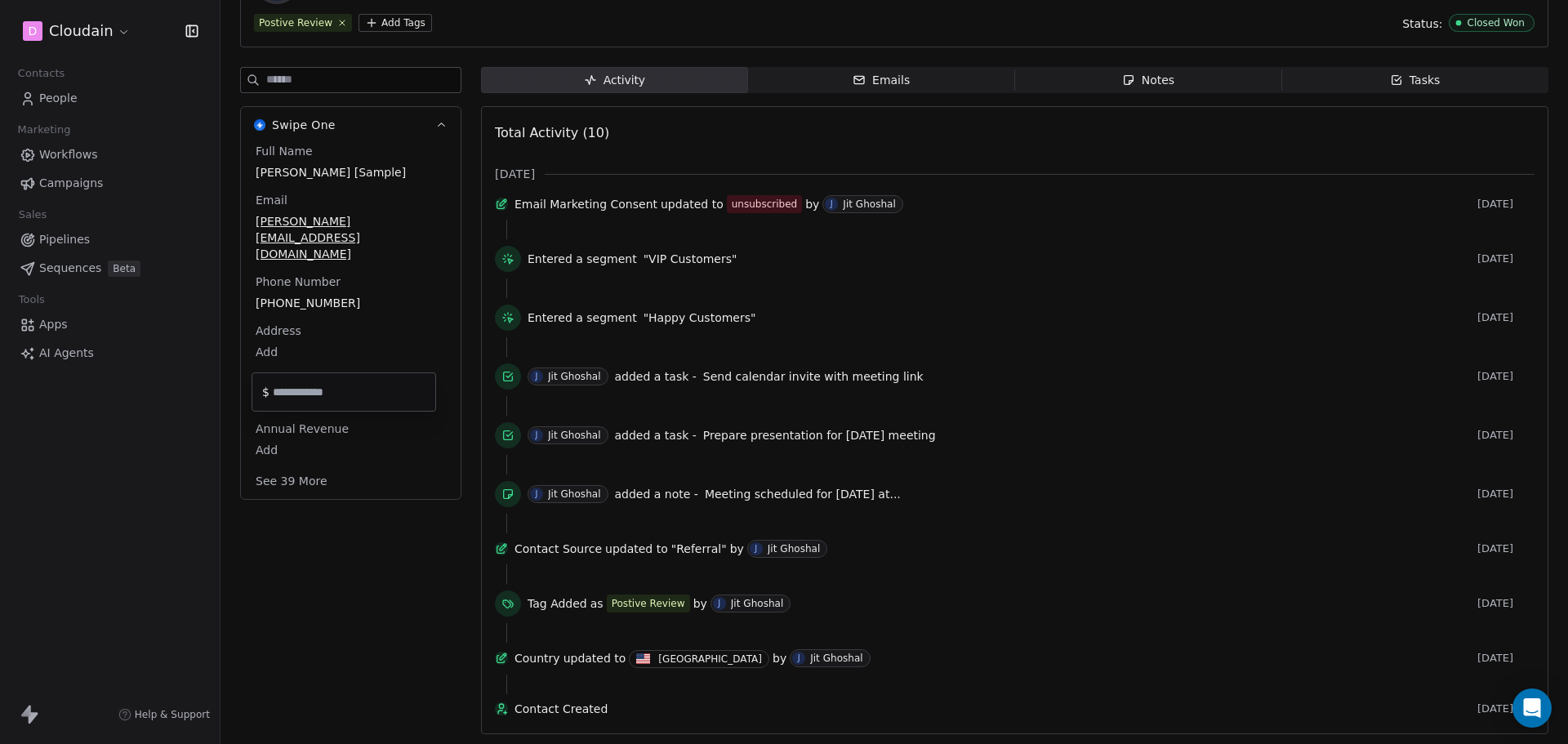
click at [17, 717] on html "D Cloudain Contacts People Marketing Workflows Campaigns Sales Pipelines Sequen…" at bounding box center [784, 372] width 1568 height 744
click at [66, 156] on span "Workflows" at bounding box center [69, 155] width 59 height 17
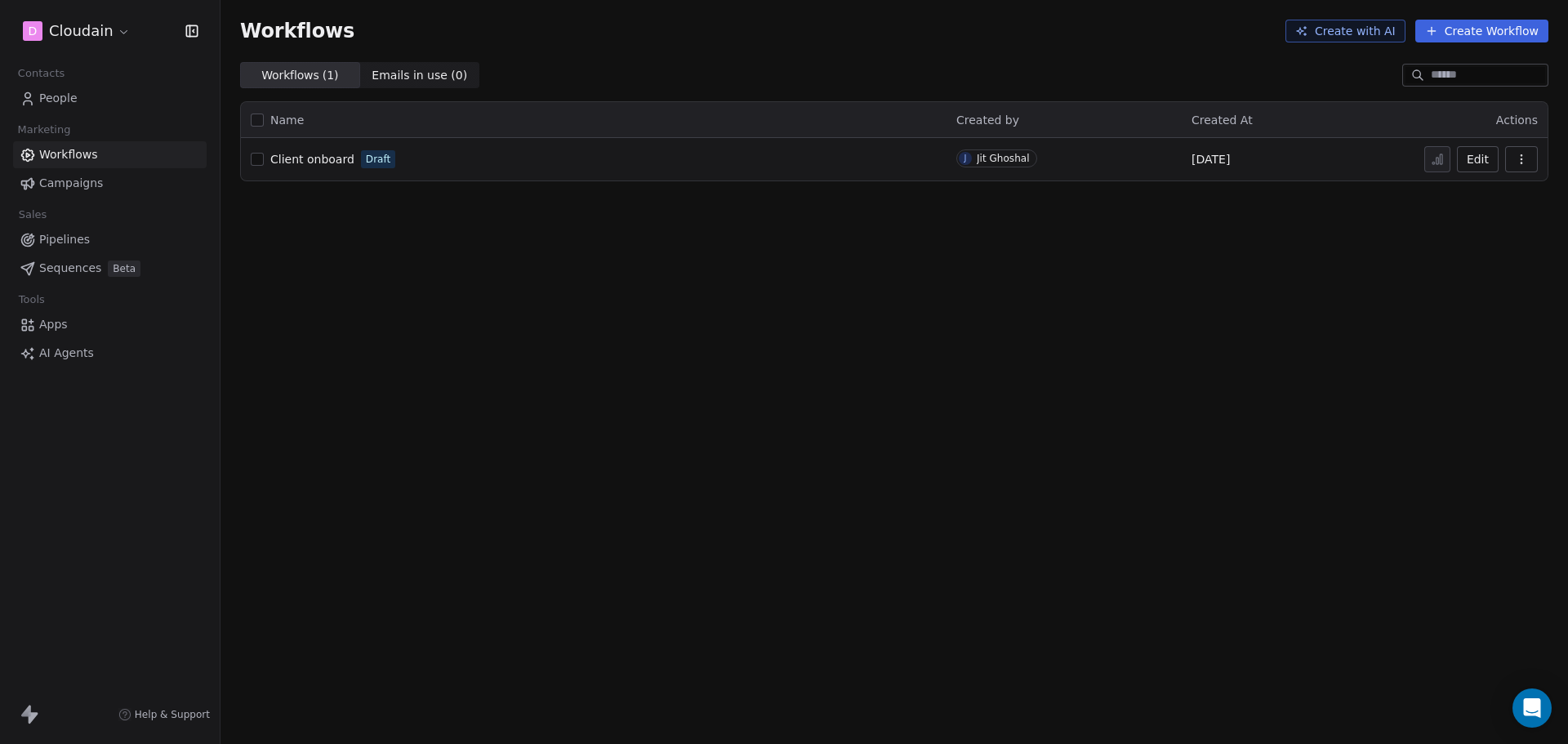
click at [99, 93] on link "People" at bounding box center [110, 99] width 193 height 27
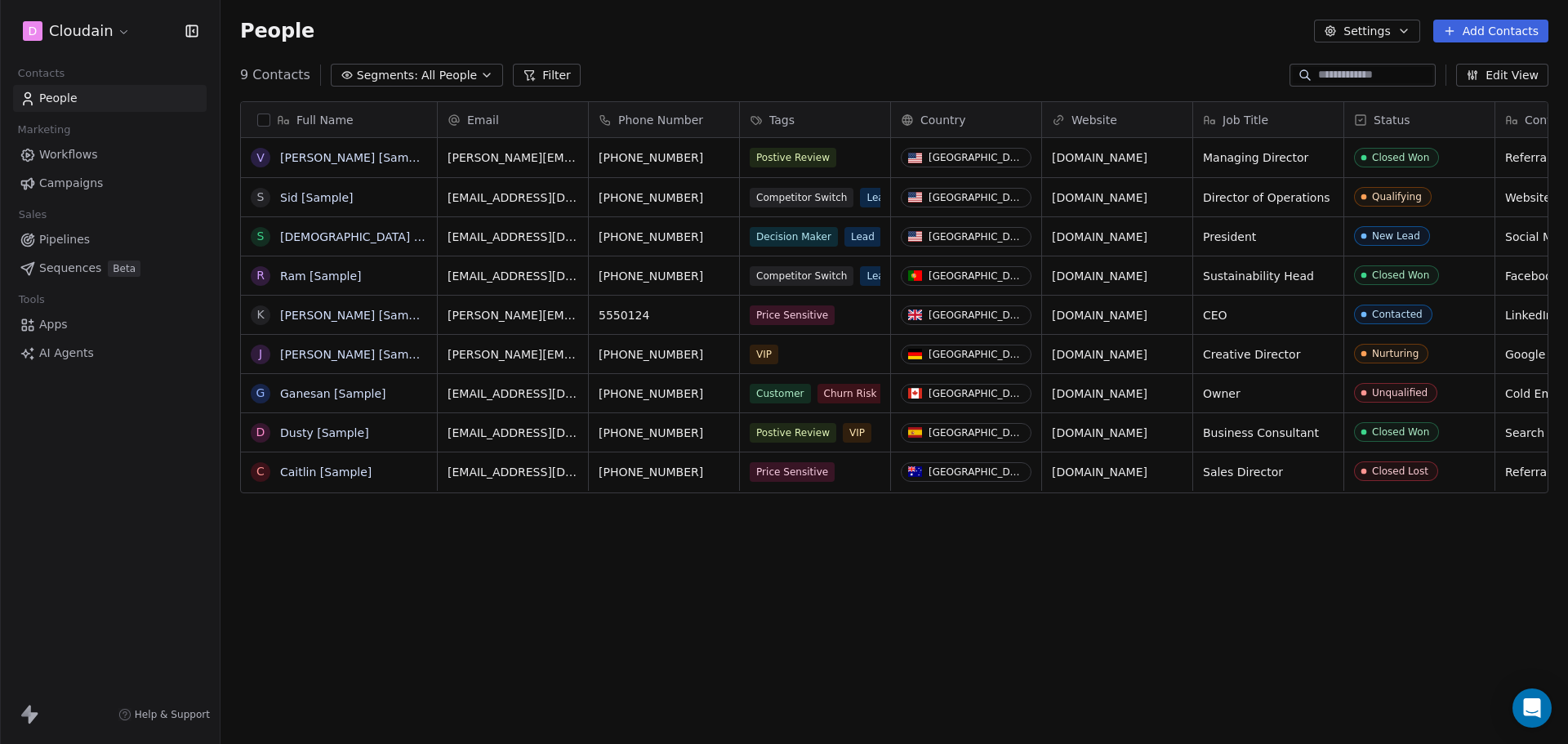
click at [93, 150] on span "Workflows" at bounding box center [69, 155] width 59 height 17
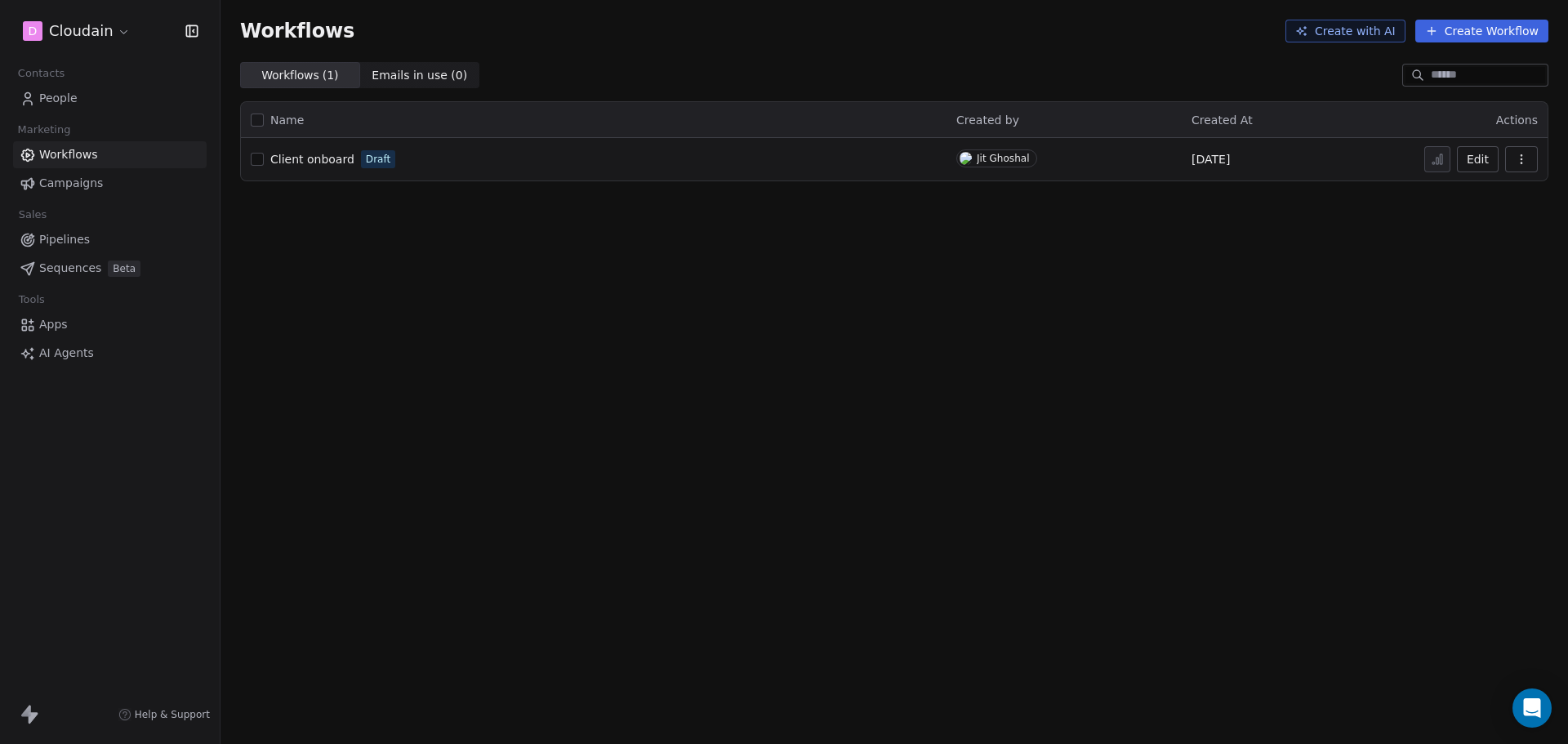
click at [61, 190] on span "Campaigns" at bounding box center [71, 184] width 64 height 17
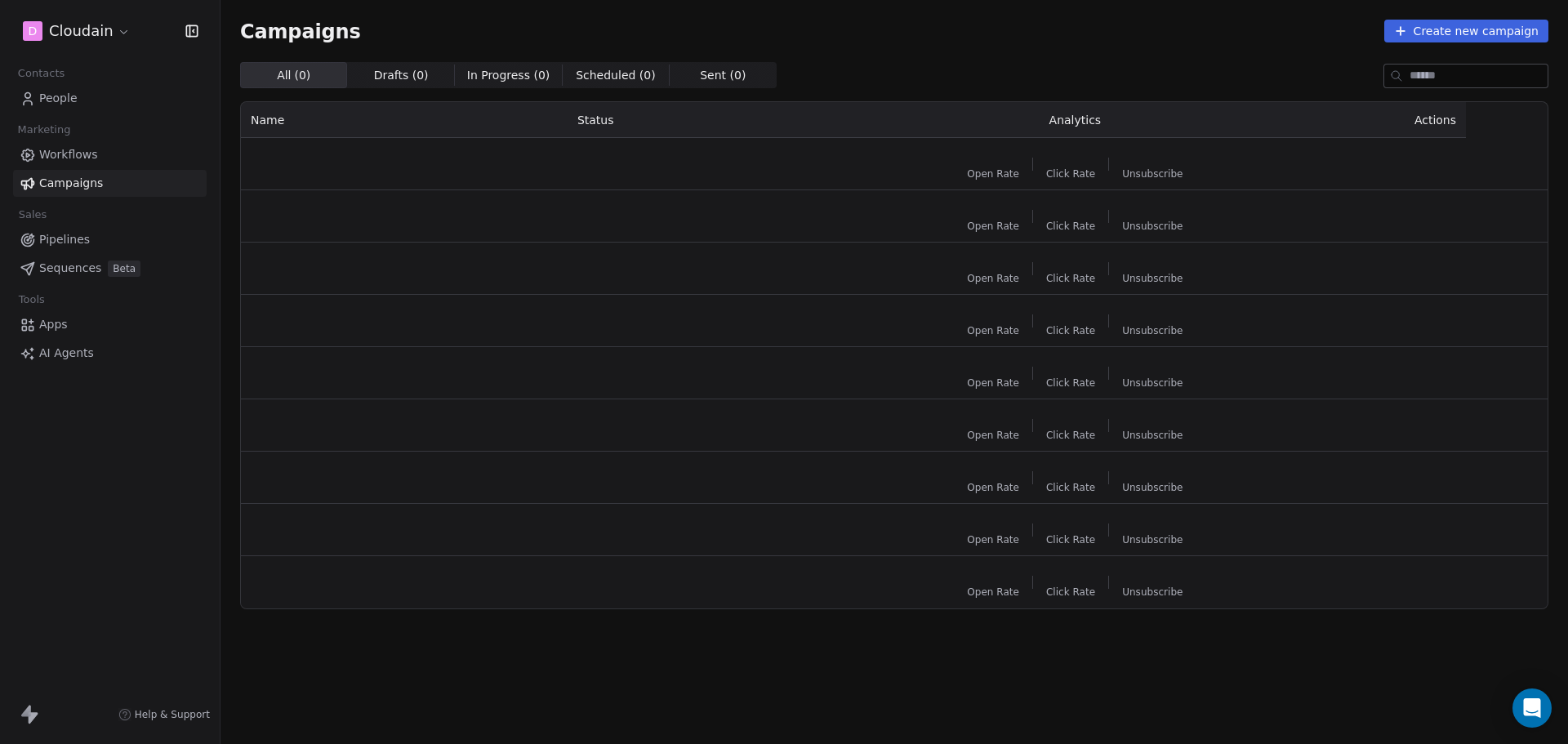
click at [75, 99] on span "People" at bounding box center [59, 99] width 39 height 17
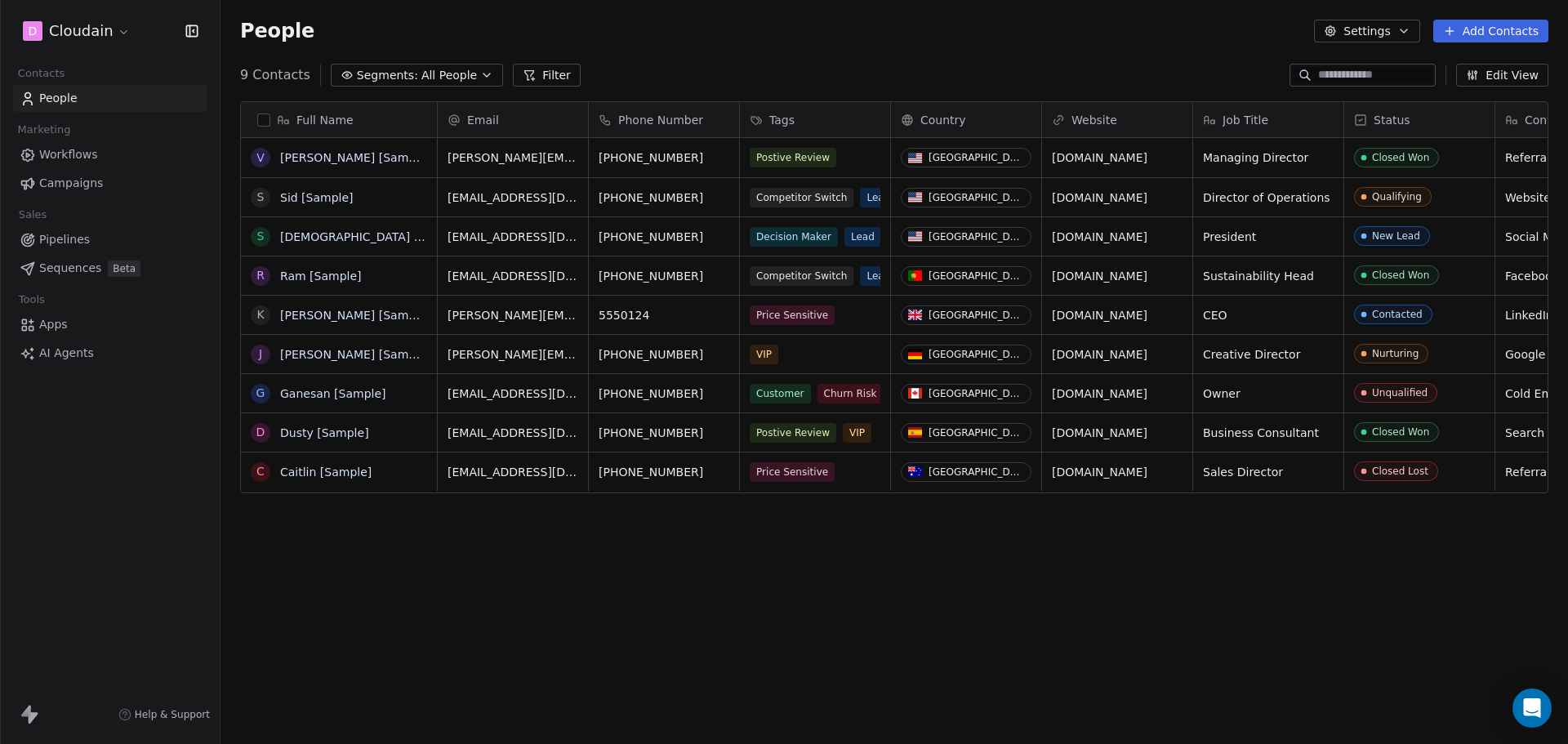
scroll to position [13, 0]
